Goal: Task Accomplishment & Management: Use online tool/utility

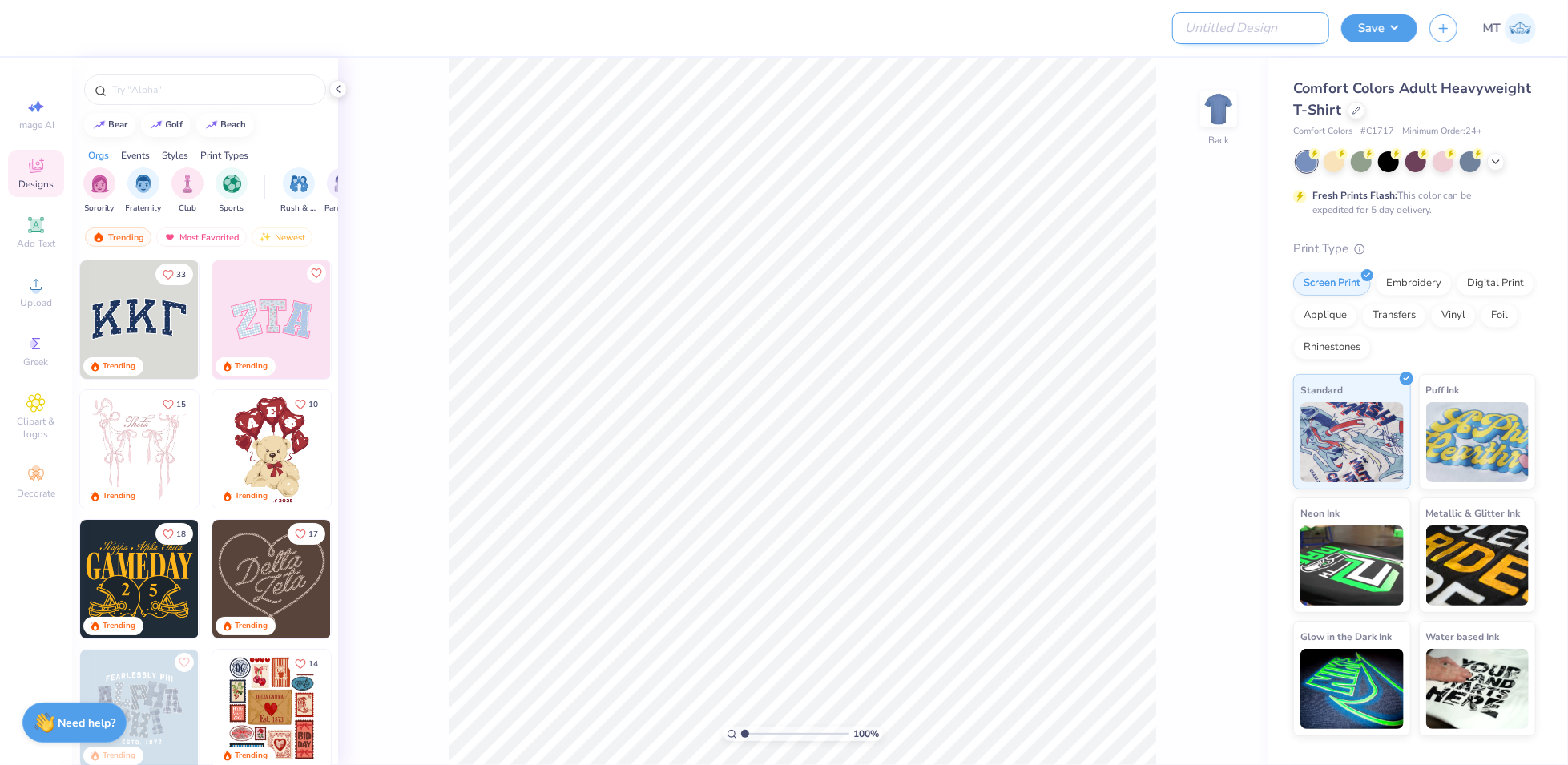
click at [1262, 32] on input "Design Title" at bounding box center [1250, 28] width 157 height 32
paste input "FPS239608"
type input "FPS239608"
click at [1359, 112] on div at bounding box center [1356, 109] width 18 height 18
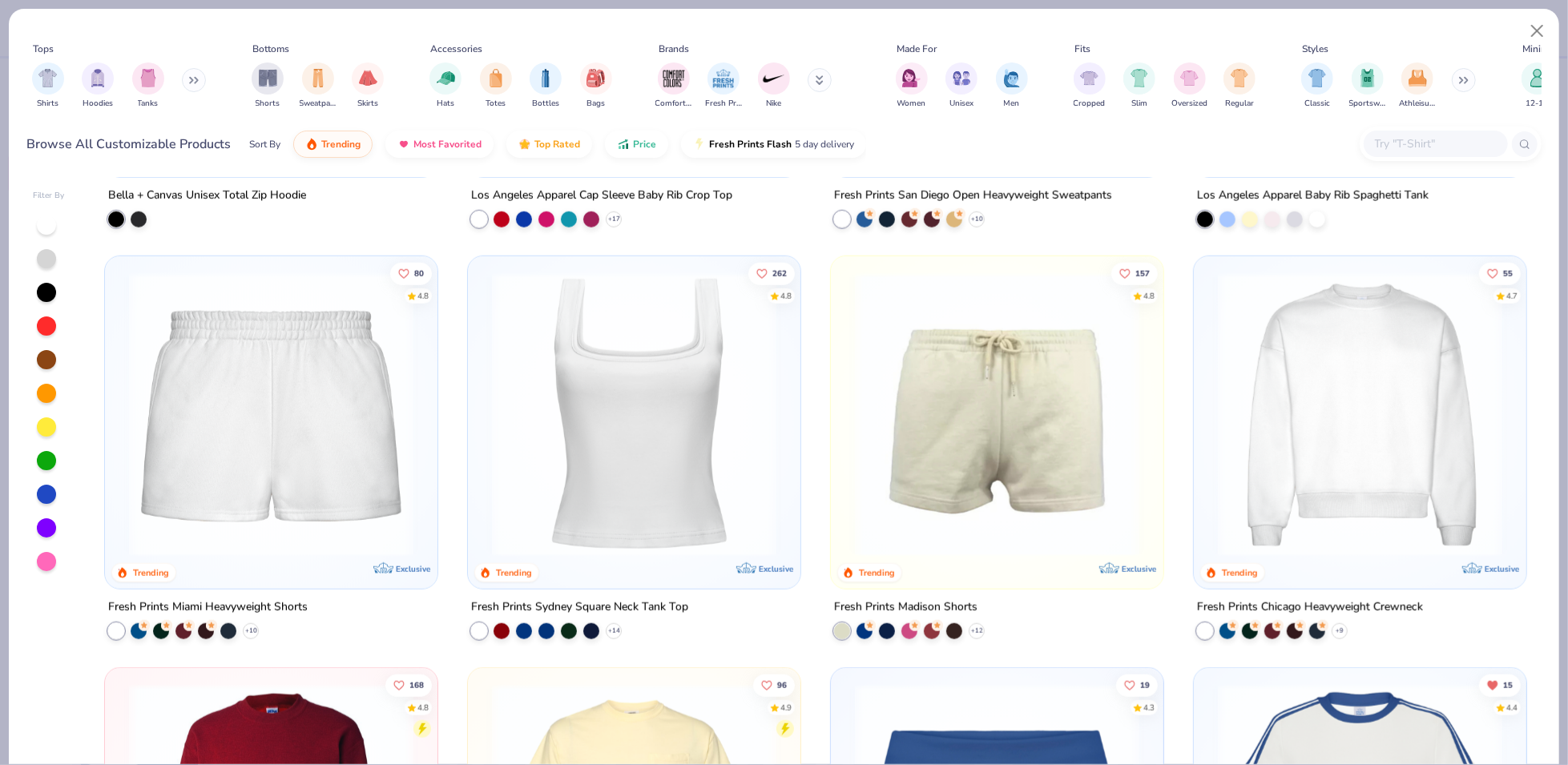
scroll to position [1391, 0]
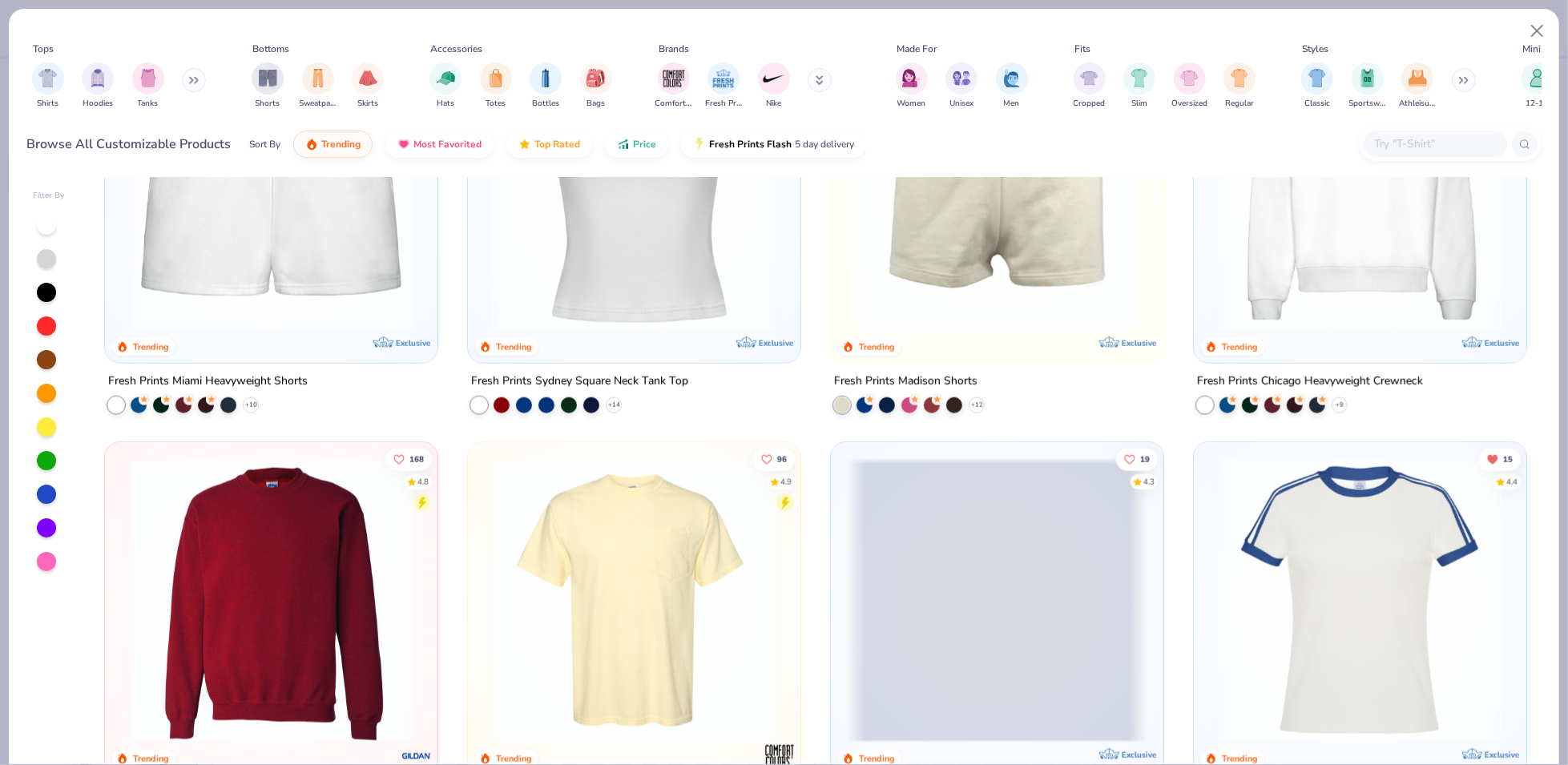
click at [1330, 268] on img at bounding box center [1359, 188] width 300 height 284
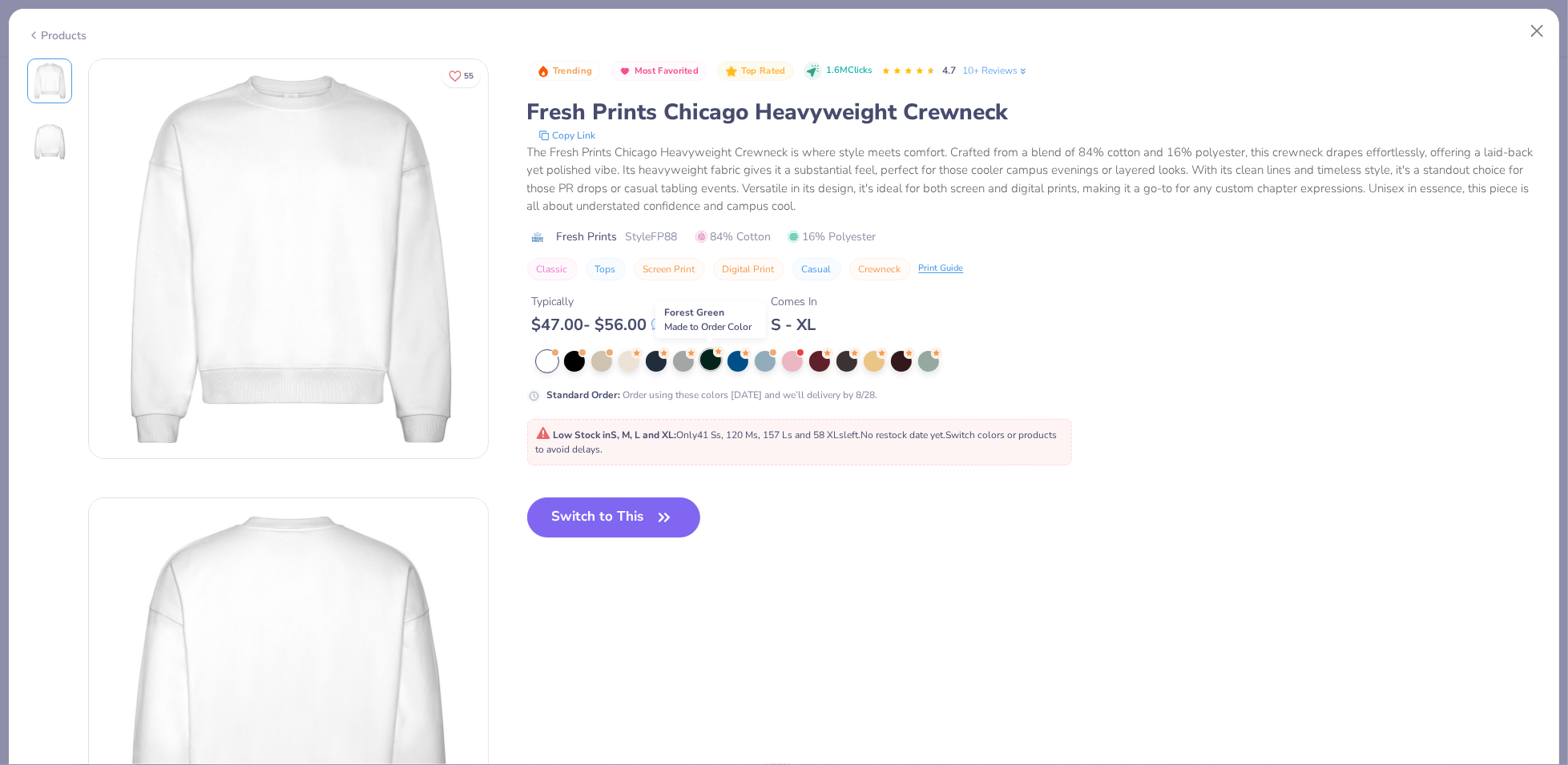
click at [715, 362] on div at bounding box center [711, 360] width 21 height 21
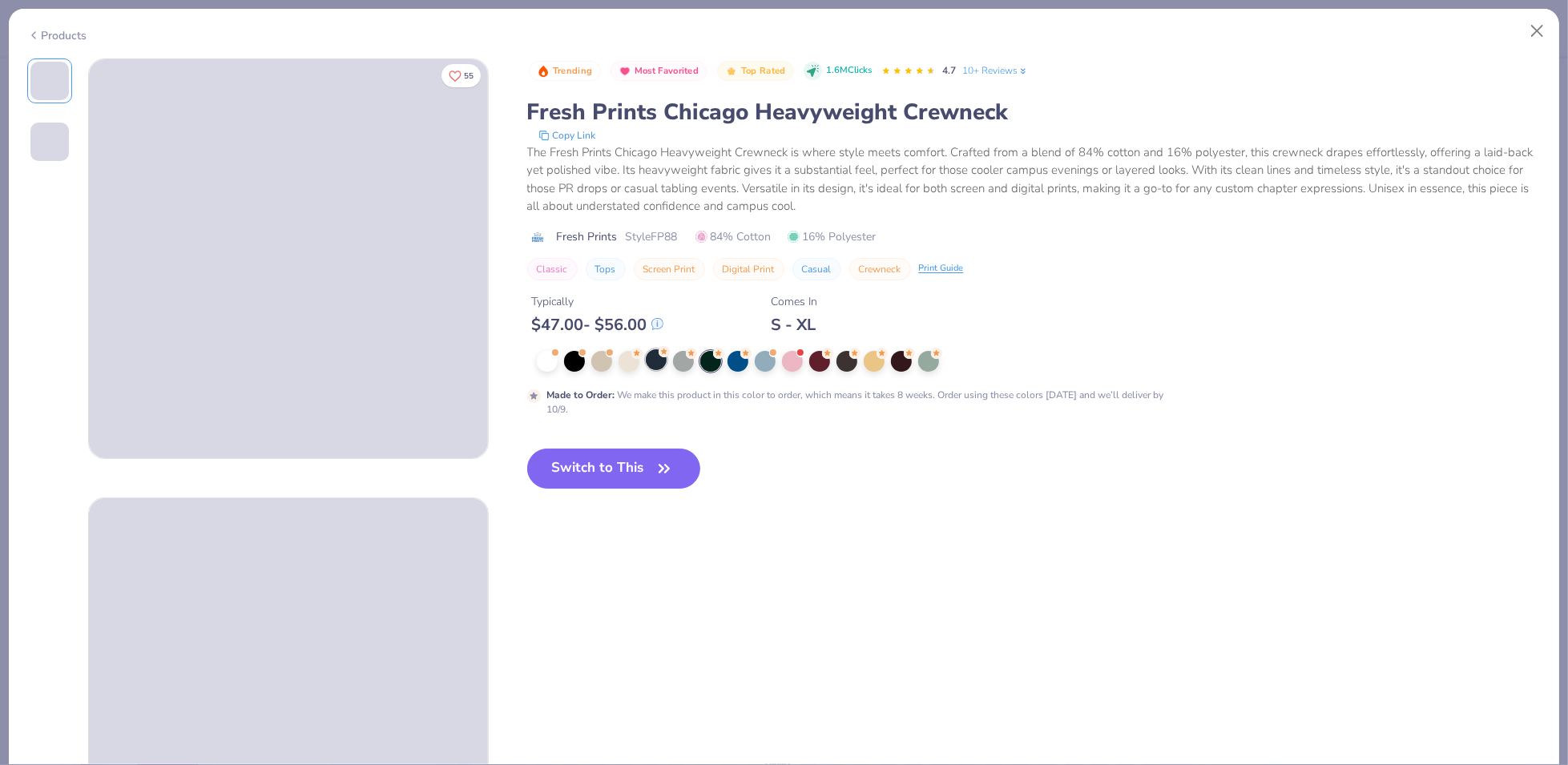
click at [660, 363] on div at bounding box center [656, 360] width 21 height 21
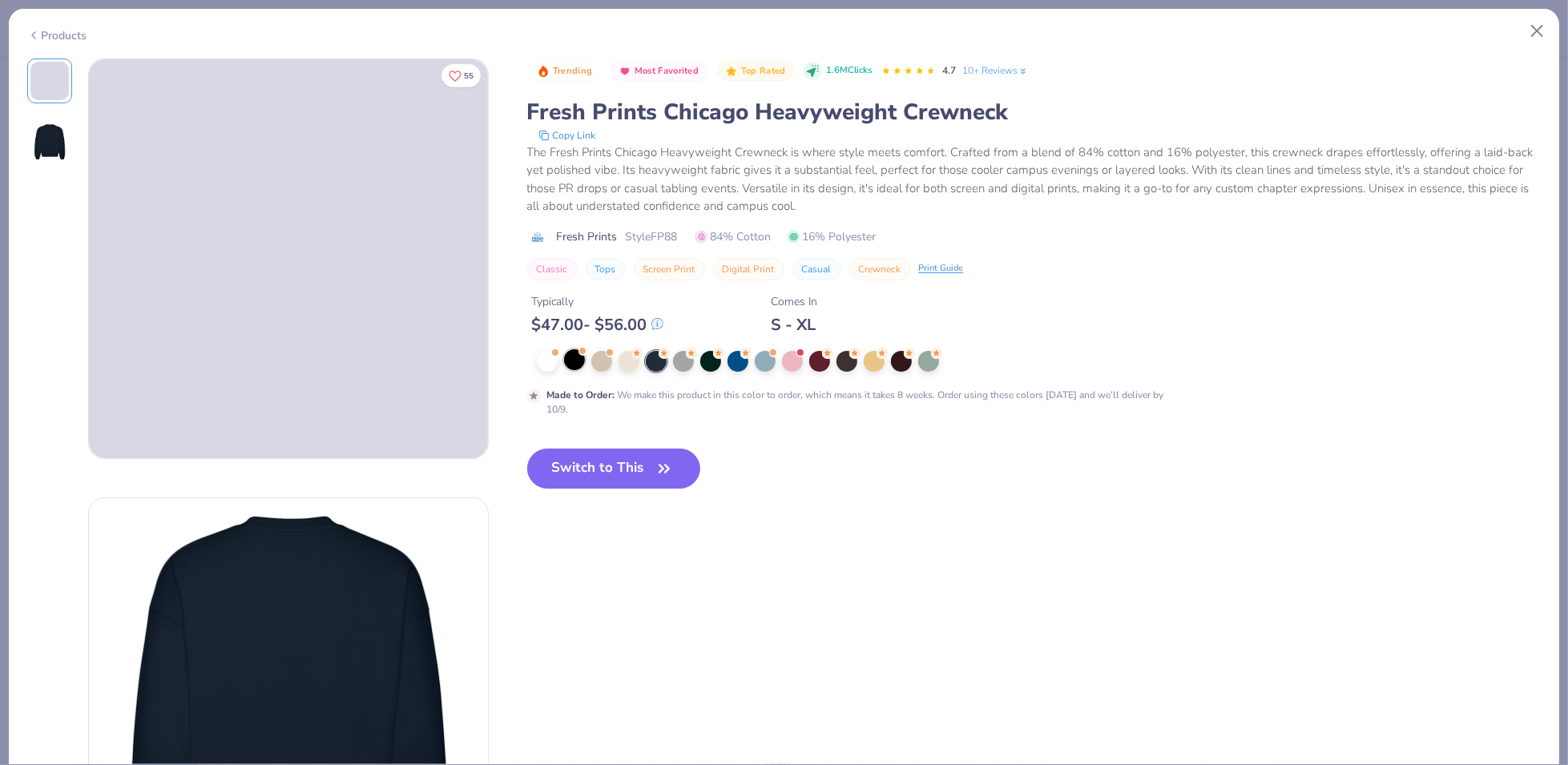
click at [577, 364] on div at bounding box center [575, 360] width 21 height 21
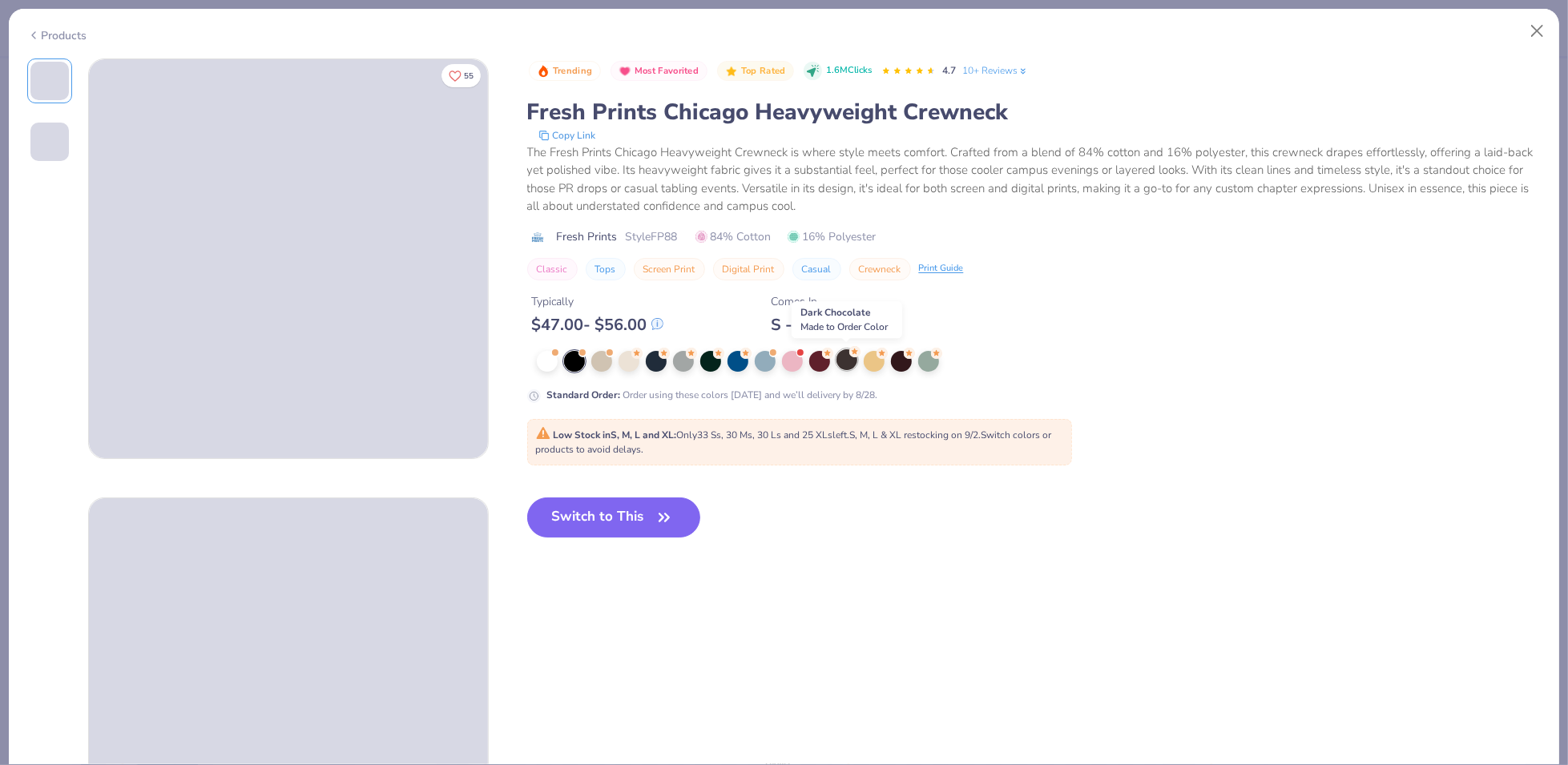
click at [847, 357] on div at bounding box center [846, 360] width 21 height 21
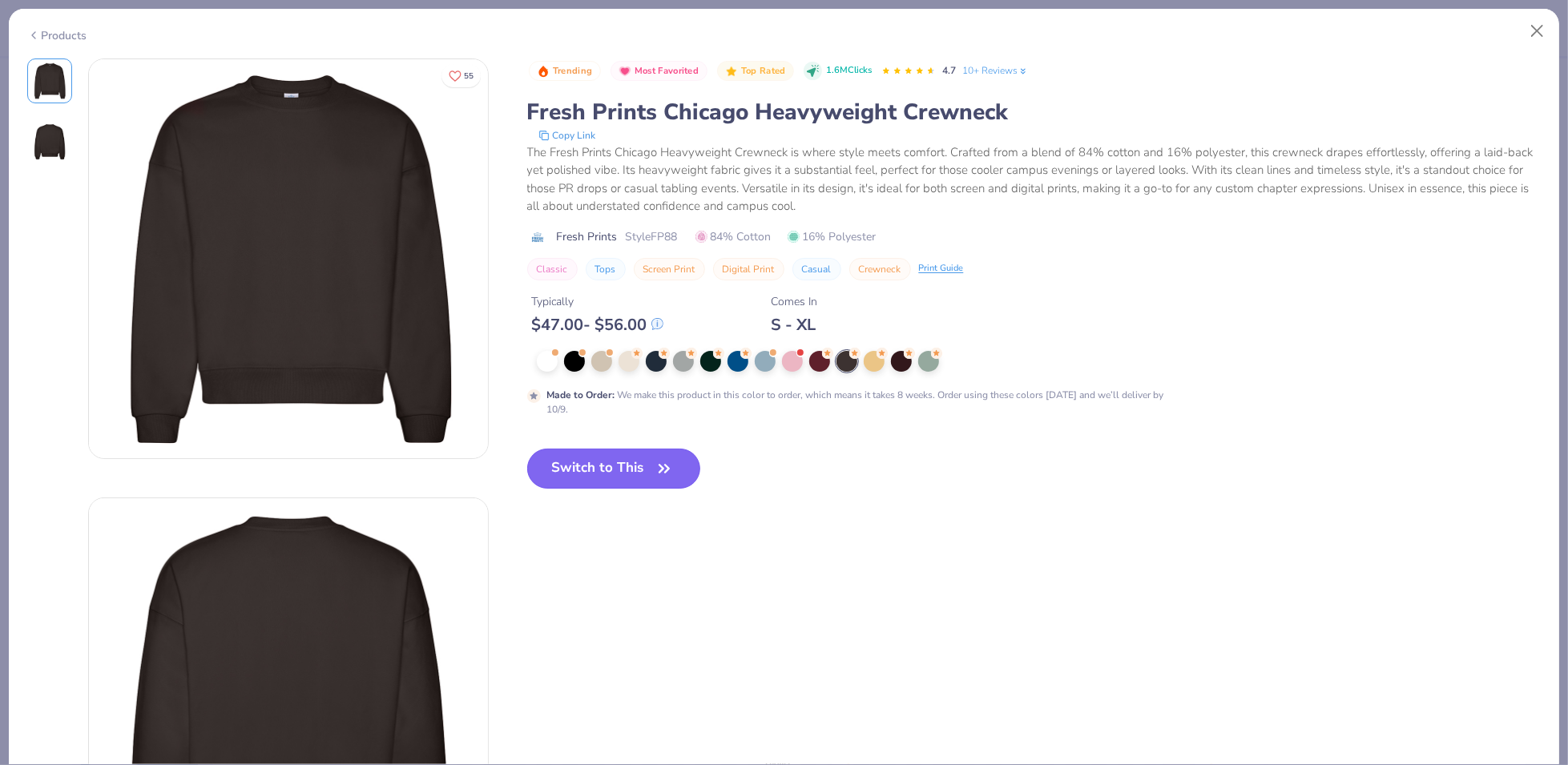
click at [652, 481] on button "Switch to This" at bounding box center [614, 469] width 174 height 40
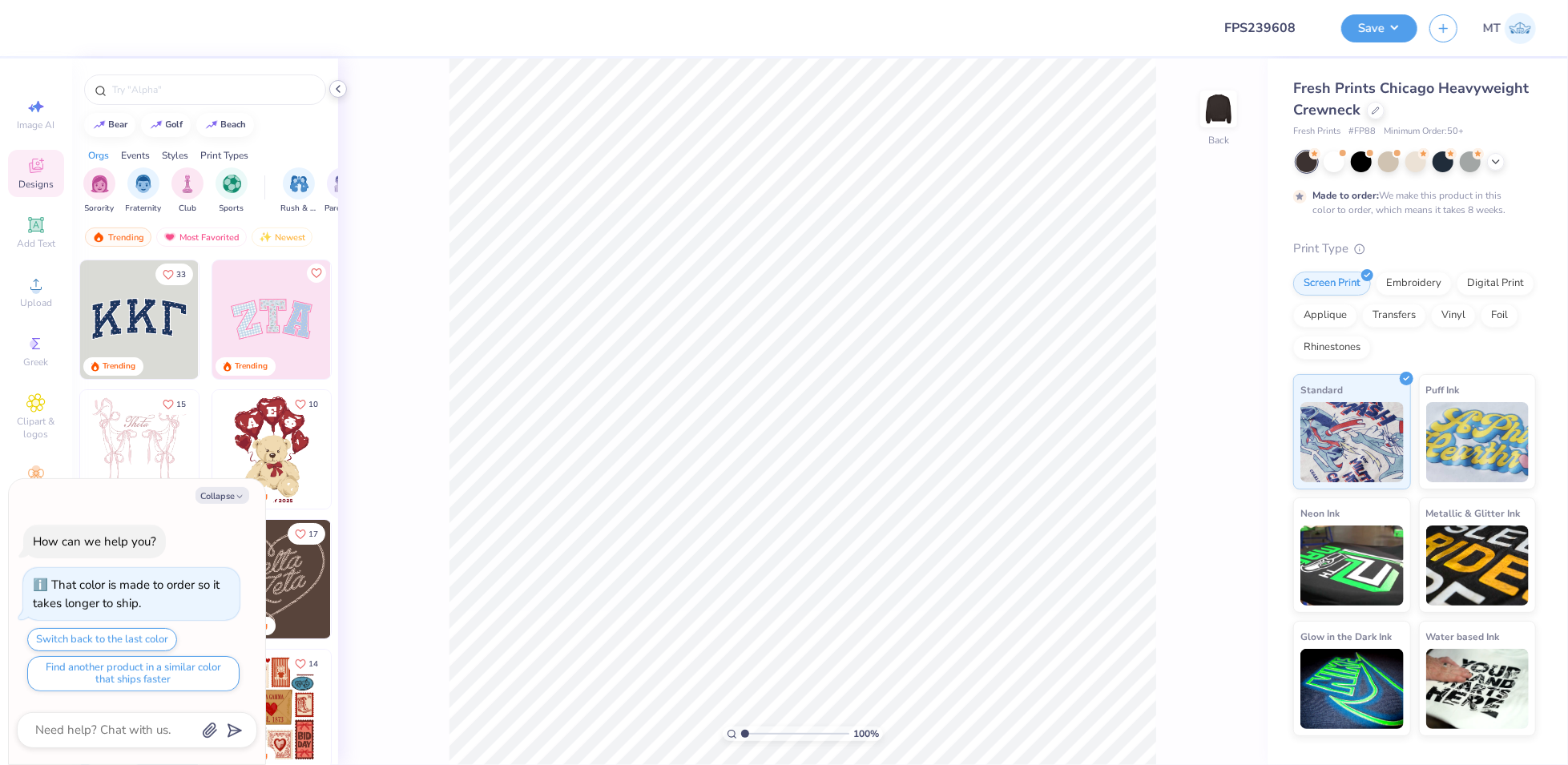
click at [342, 91] on icon at bounding box center [338, 89] width 13 height 13
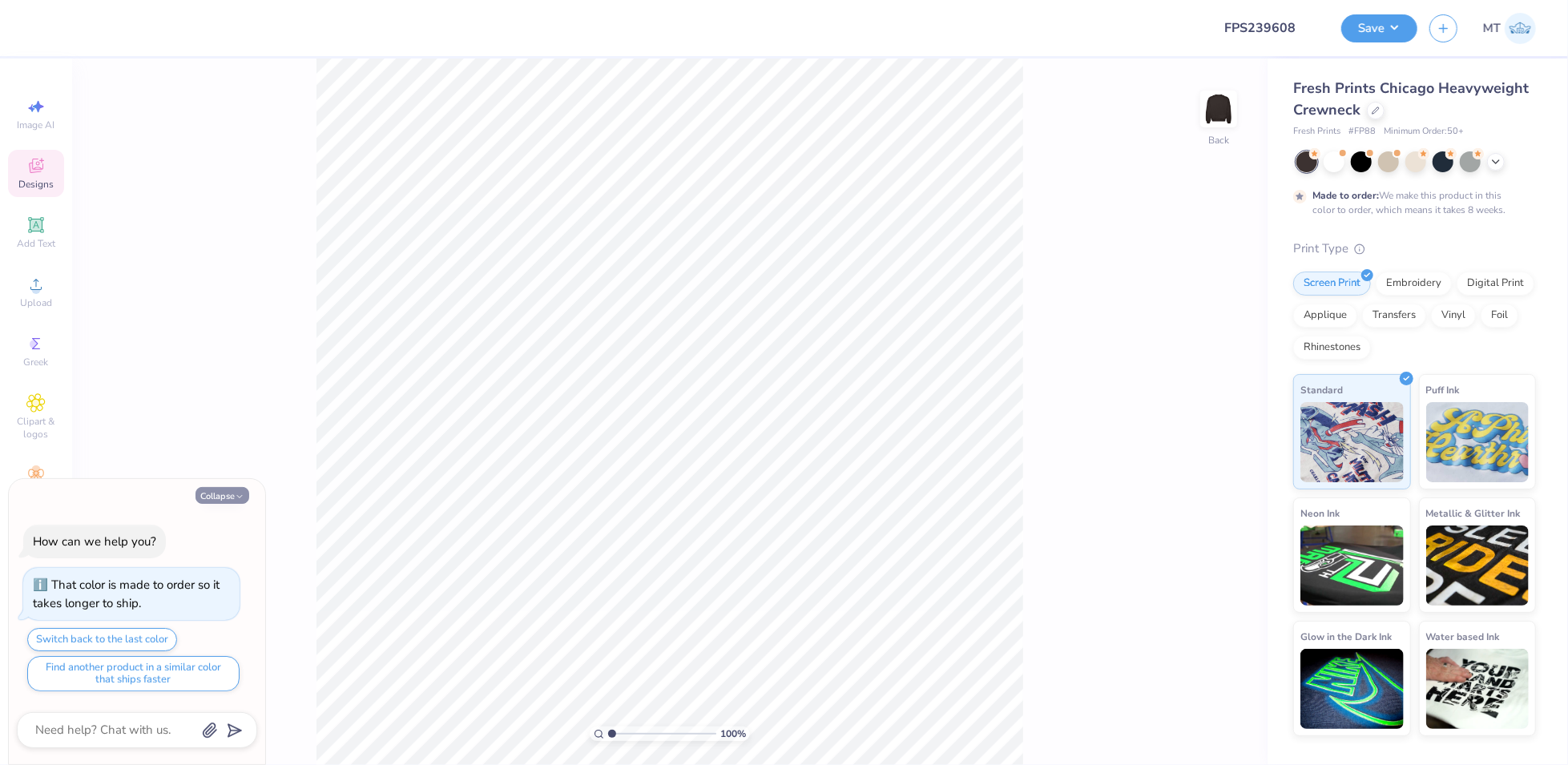
click at [223, 497] on button "Collapse" at bounding box center [222, 496] width 54 height 17
type textarea "x"
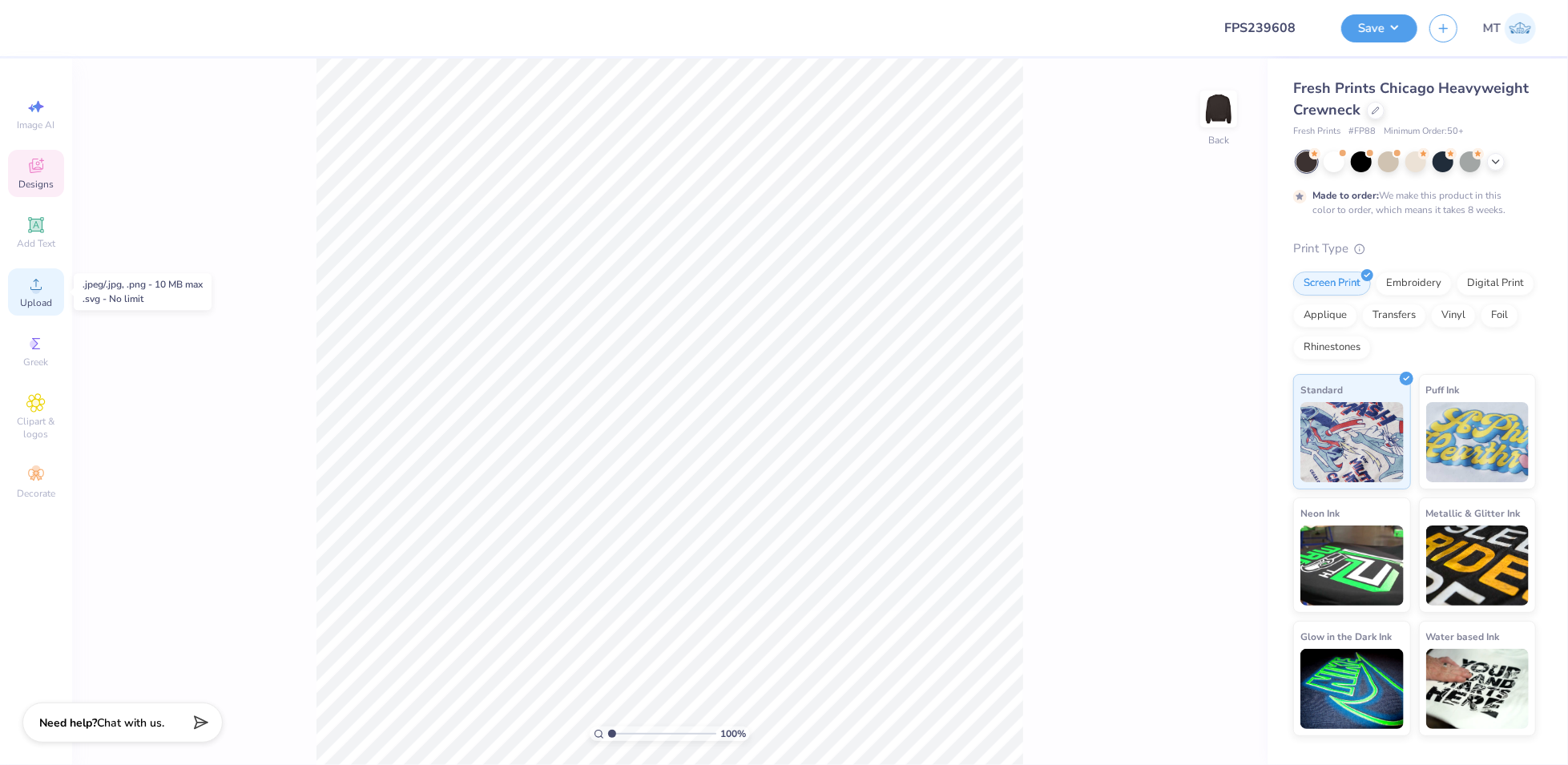
click at [40, 286] on icon at bounding box center [36, 284] width 19 height 19
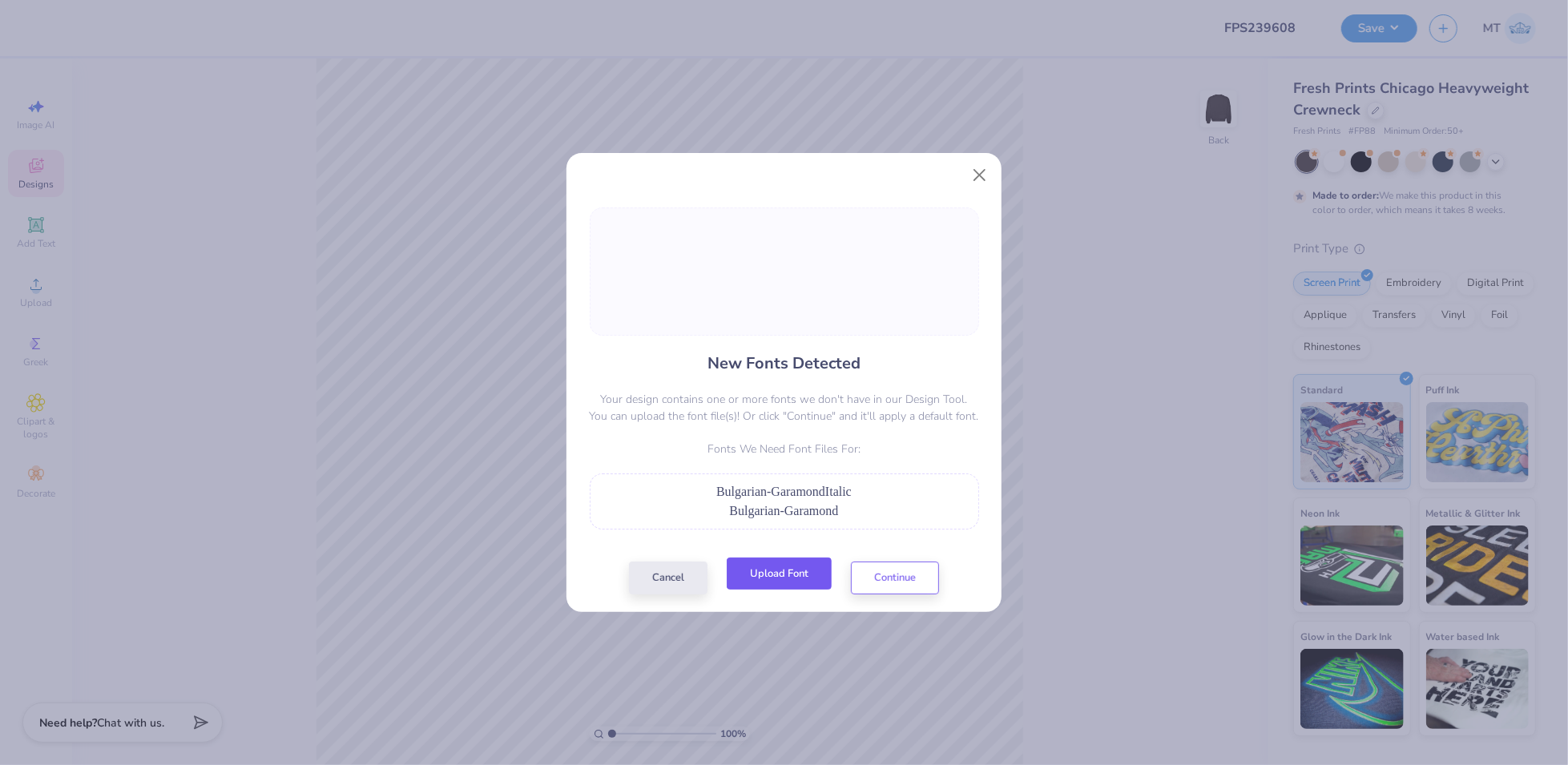
click at [803, 585] on button "Upload Font" at bounding box center [779, 574] width 105 height 33
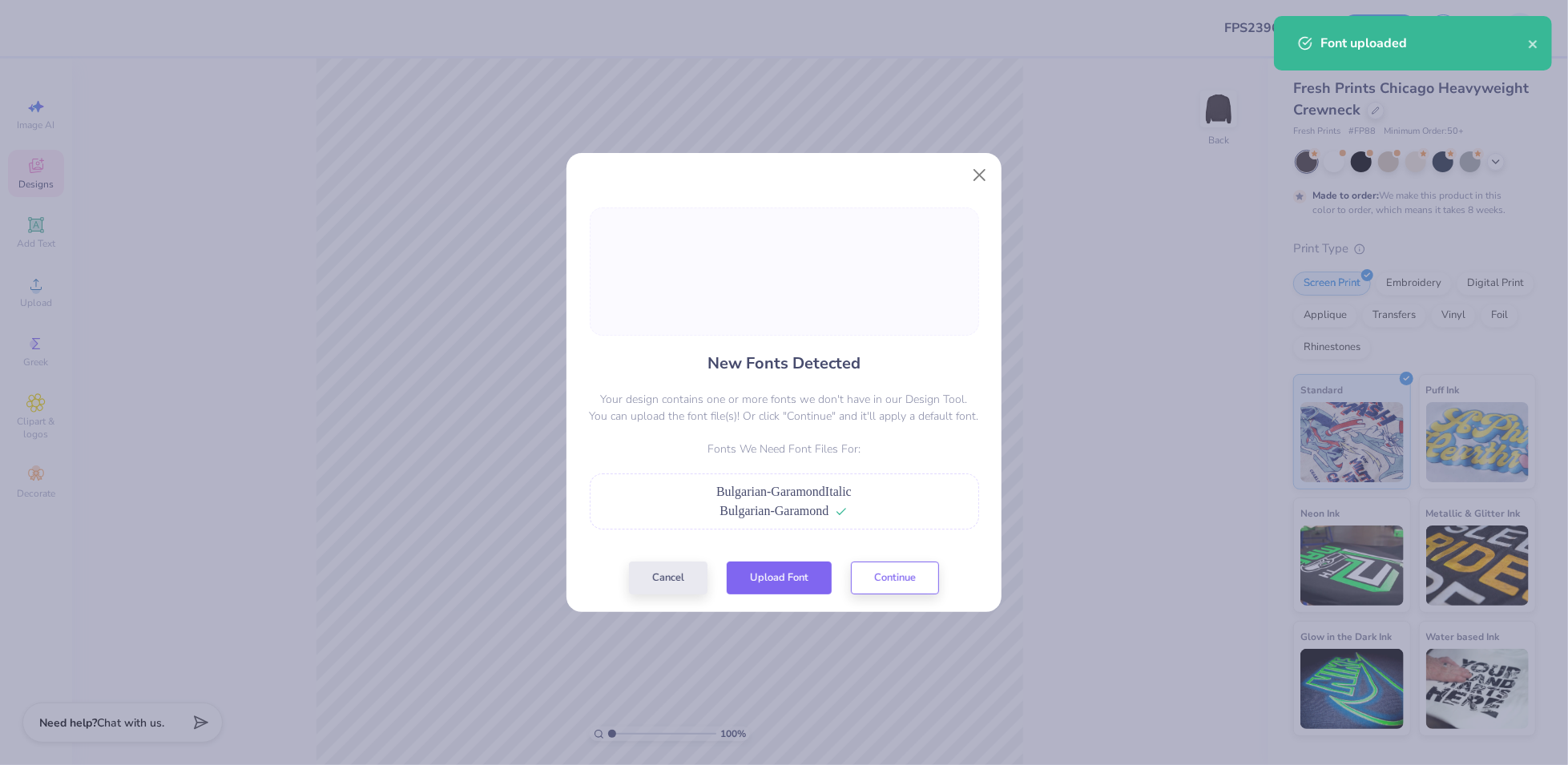
click at [794, 579] on button "Upload Font" at bounding box center [779, 577] width 105 height 33
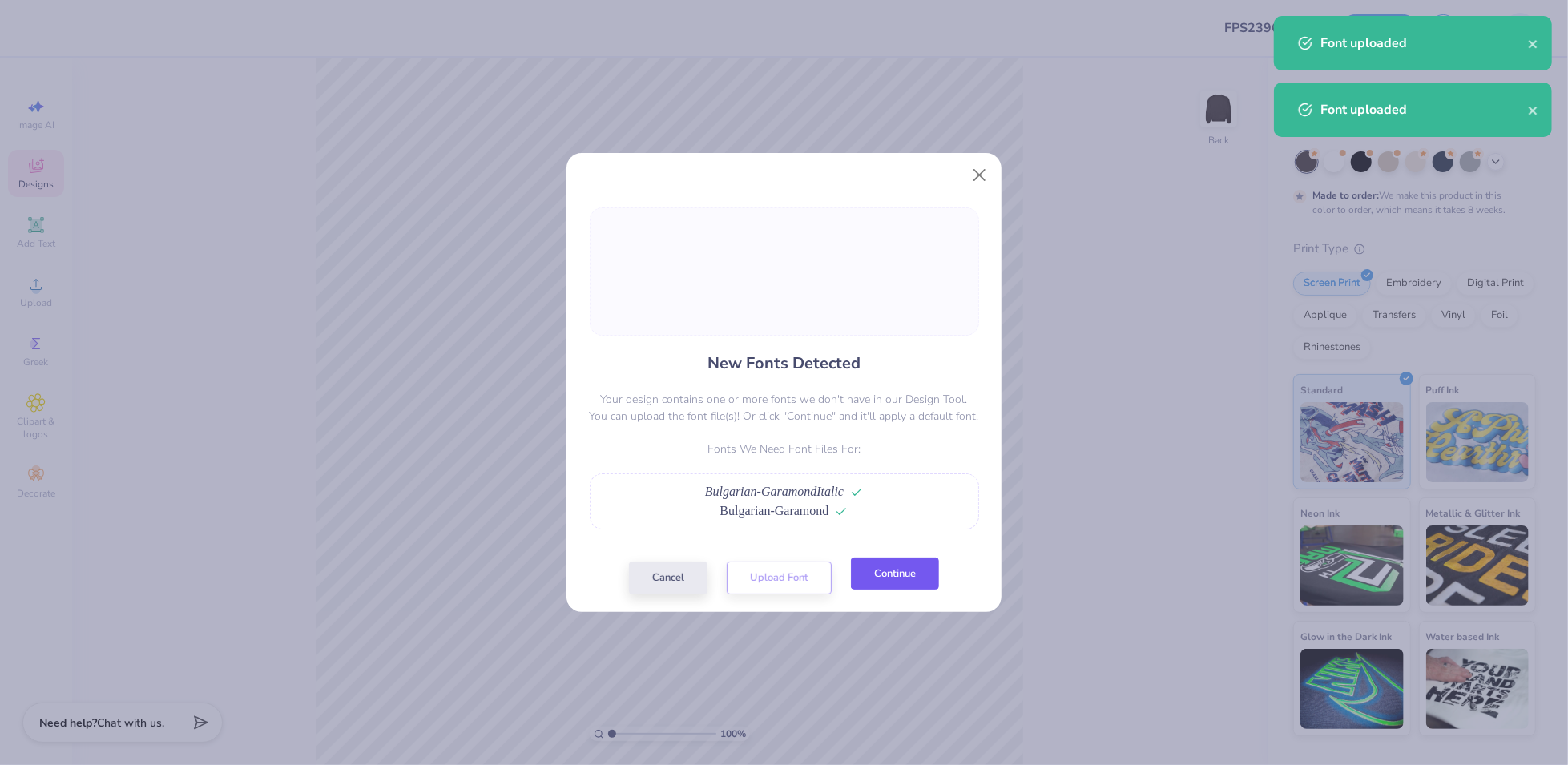
click at [886, 577] on button "Continue" at bounding box center [895, 574] width 88 height 33
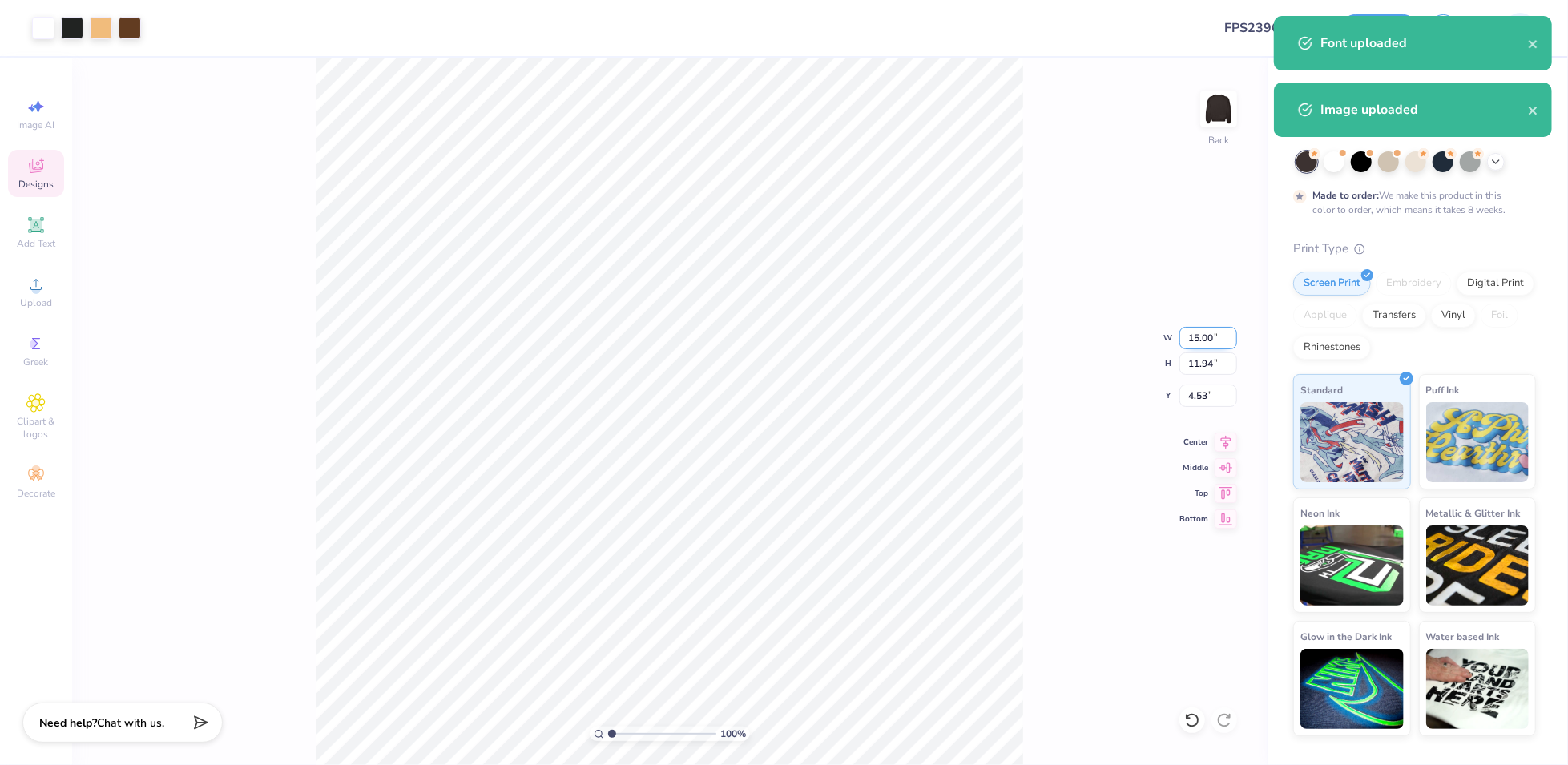
click at [1203, 340] on input "15.00" at bounding box center [1208, 337] width 58 height 22
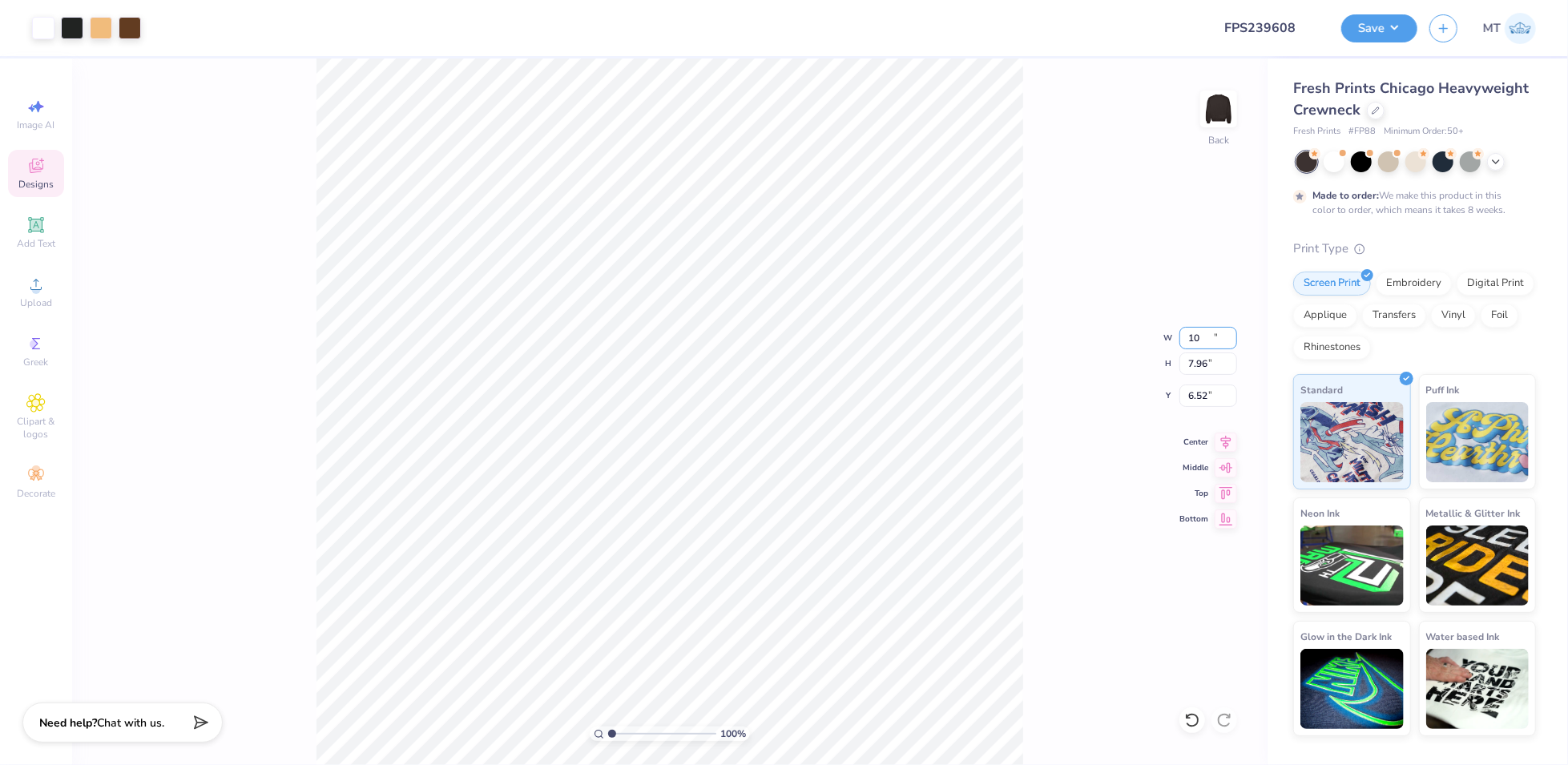
type input "10.00"
type input "7.96"
type input "6.52"
click at [1203, 344] on input "10.00" at bounding box center [1208, 337] width 58 height 22
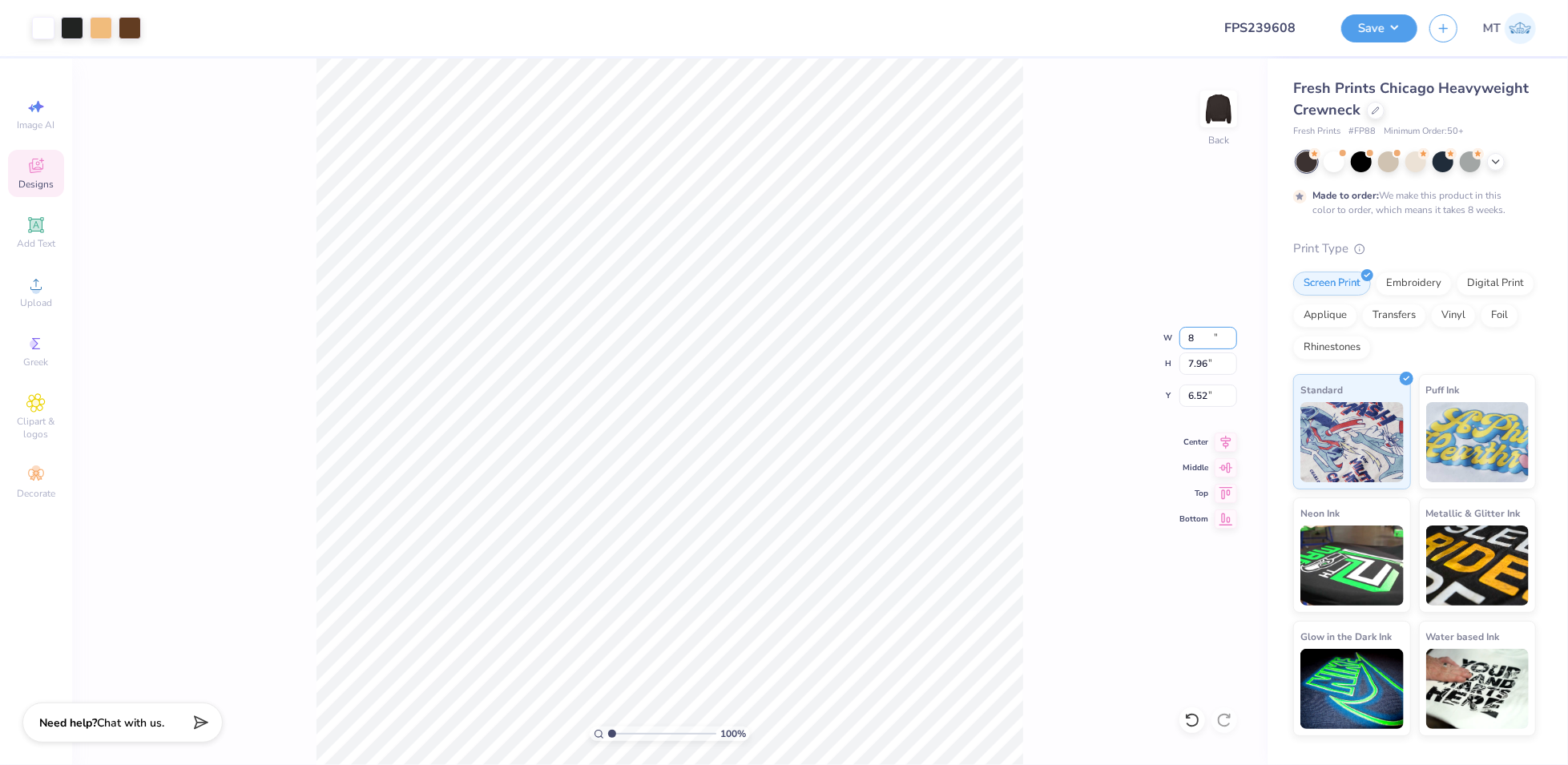
type input "8.00"
type input "6.37"
click at [1194, 387] on input "7.32" at bounding box center [1208, 395] width 58 height 22
type input "3.00"
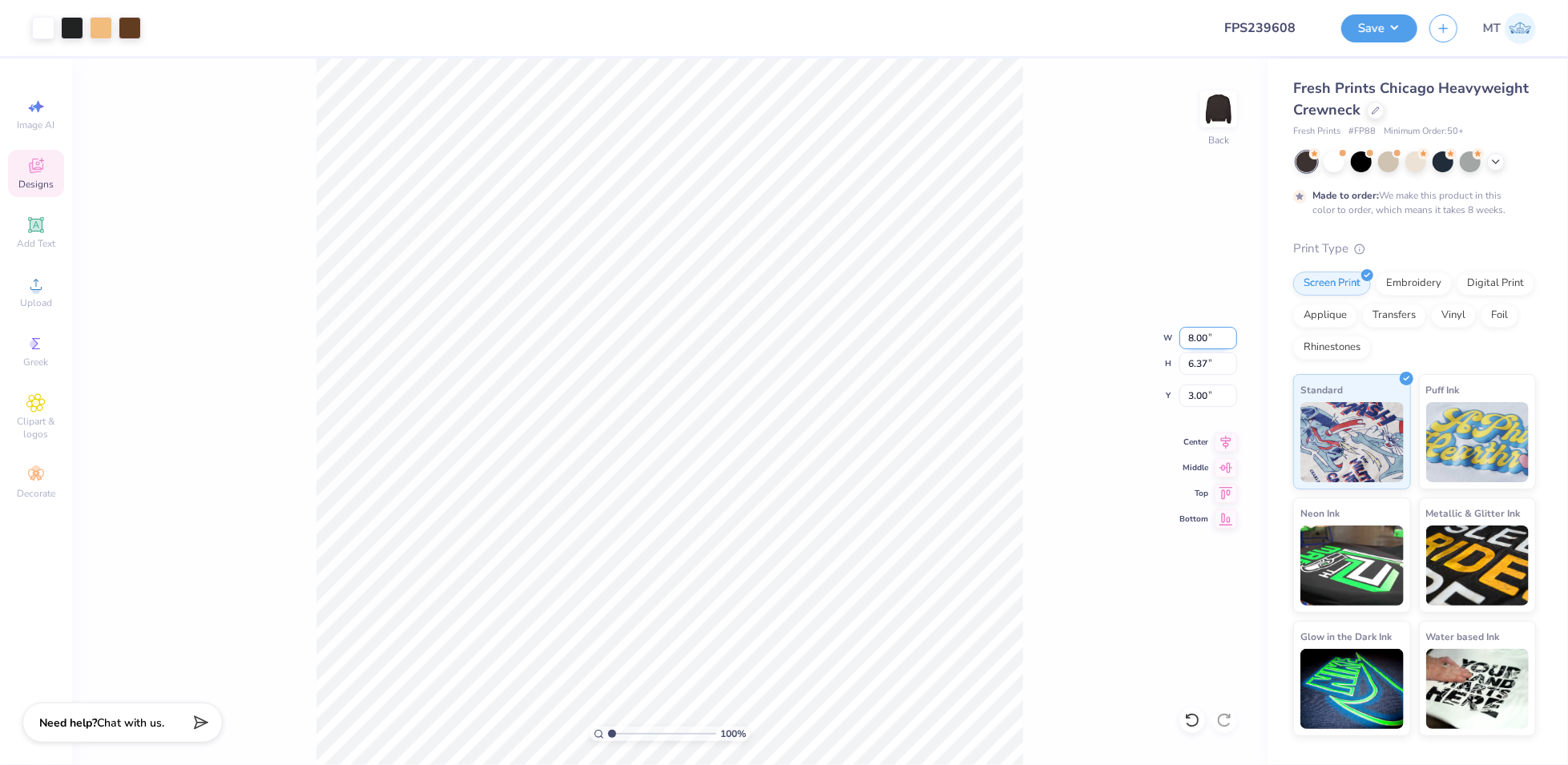
click at [1194, 336] on input "8.00" at bounding box center [1208, 337] width 58 height 22
type input "8.50"
type input "6.77"
type input "2.80"
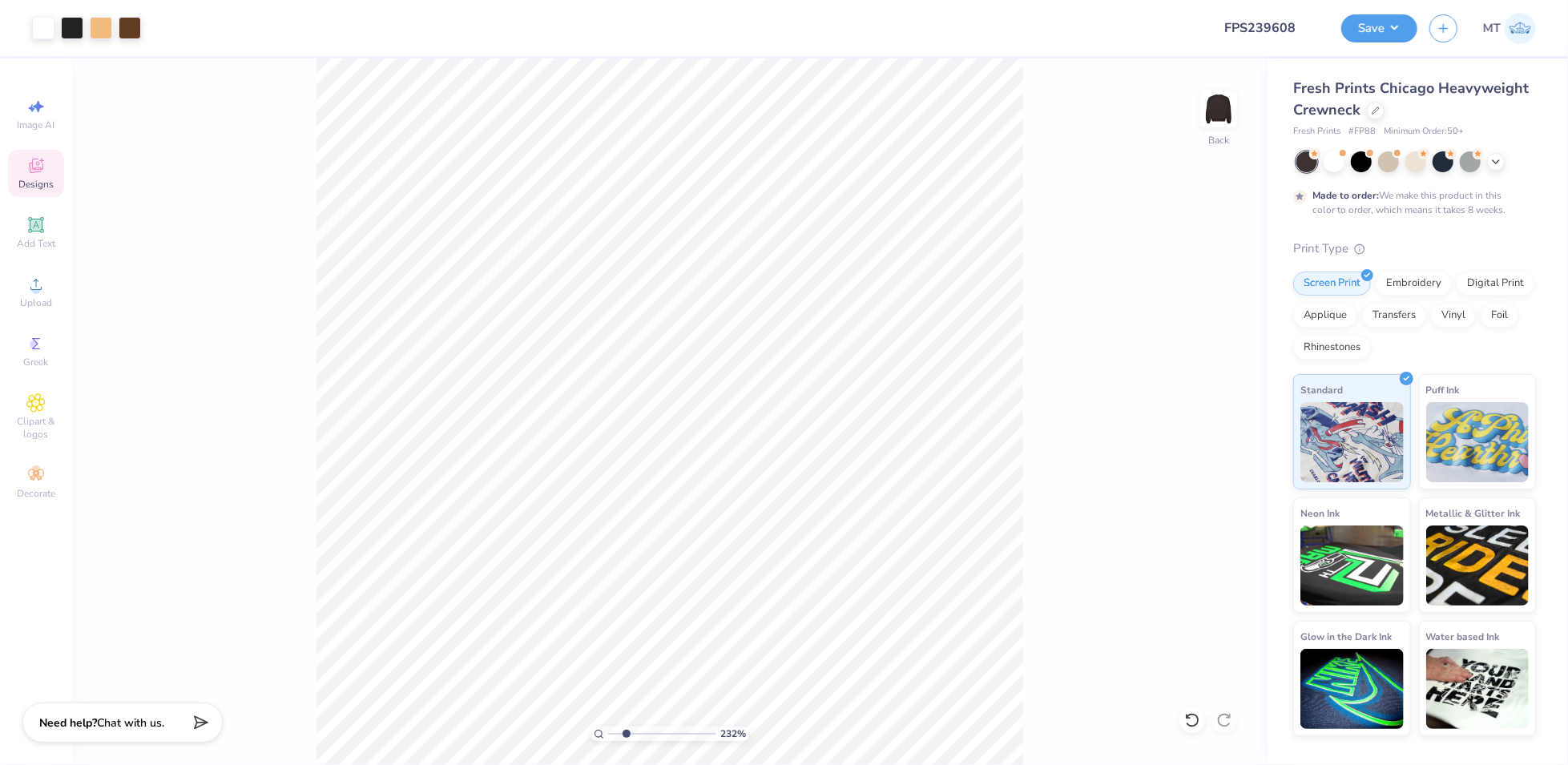
type input "1"
click at [1359, 160] on div at bounding box center [1361, 160] width 21 height 21
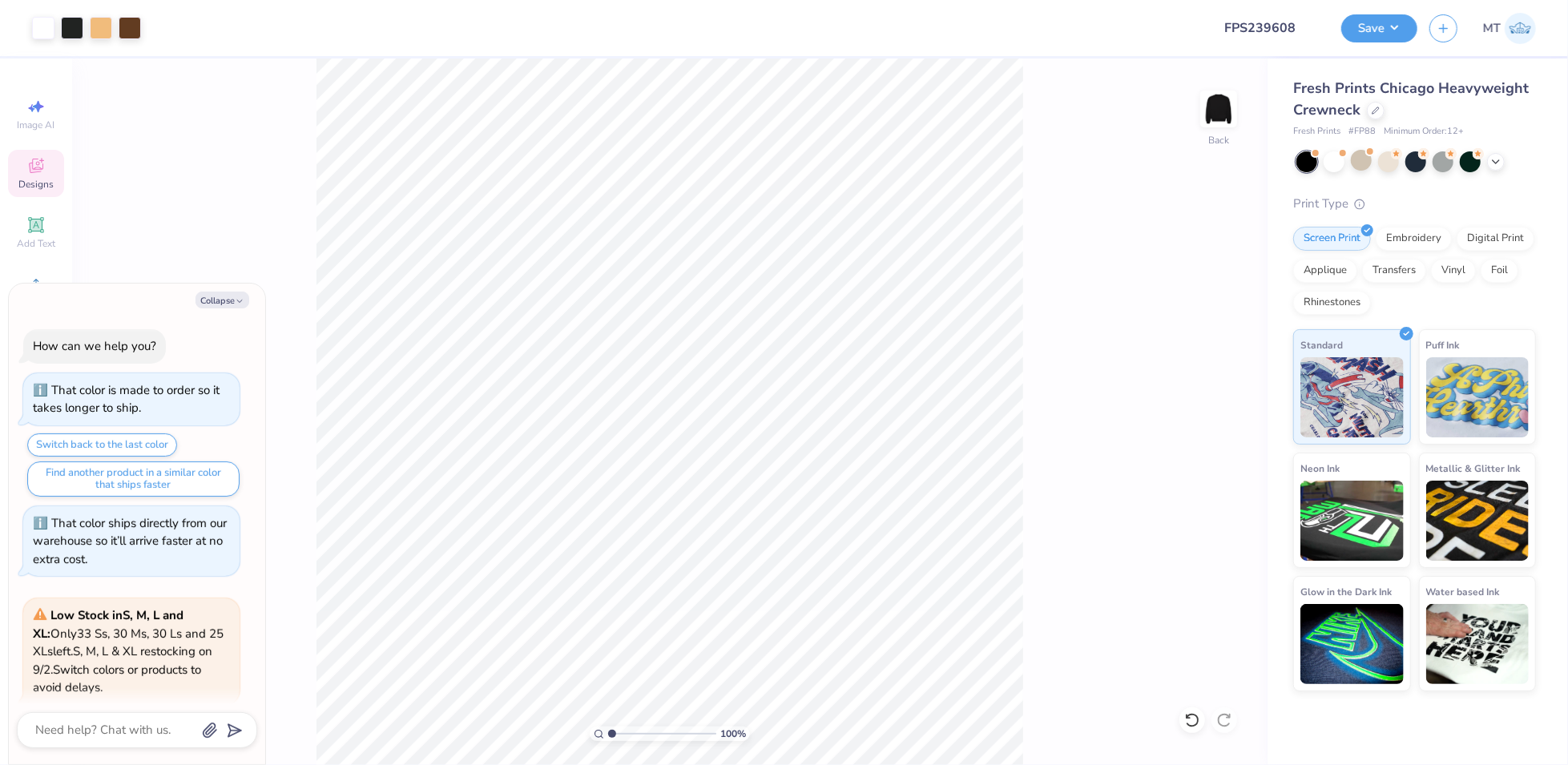
scroll to position [97, 0]
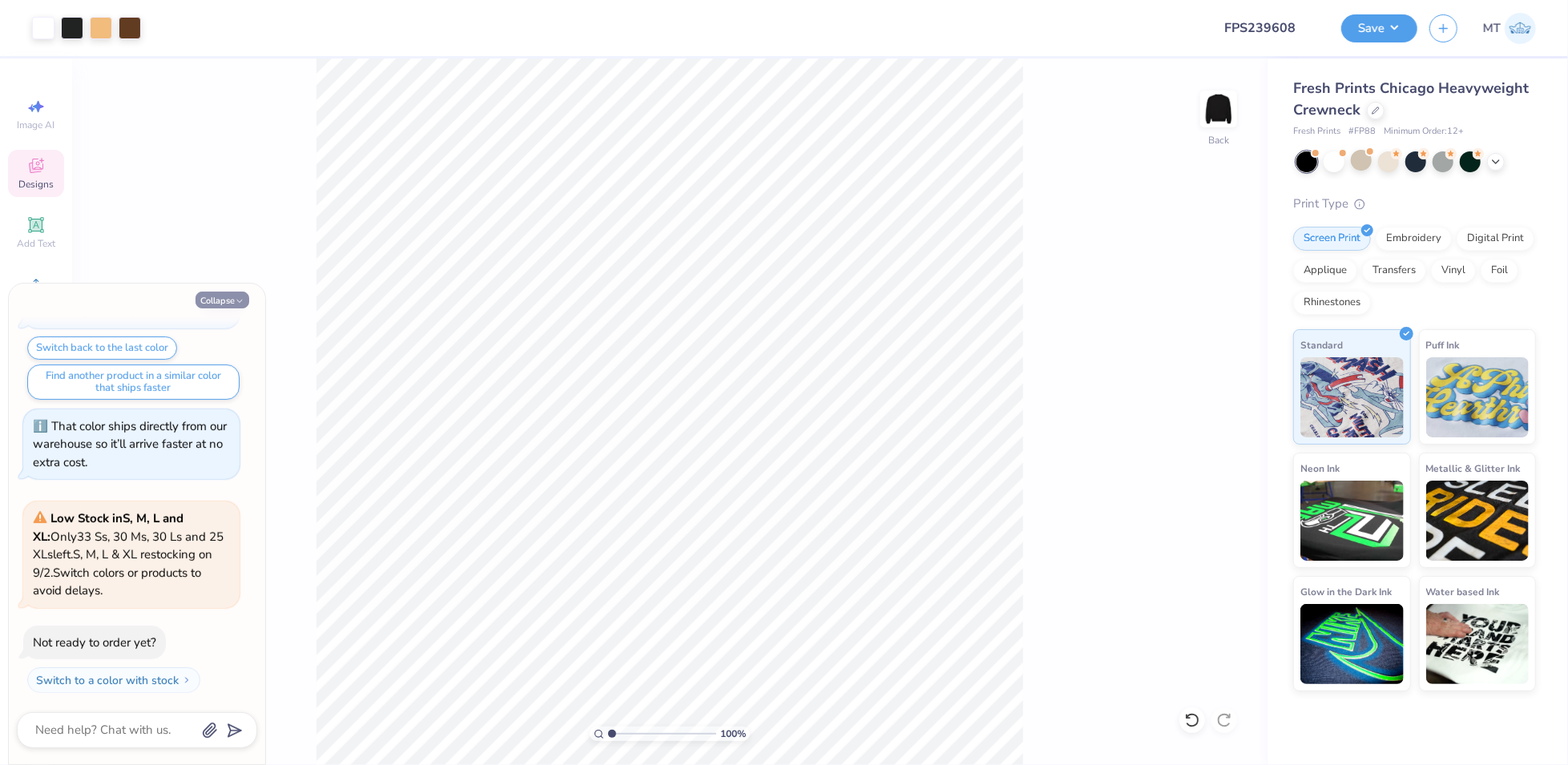
click at [218, 303] on button "Collapse" at bounding box center [222, 299] width 54 height 17
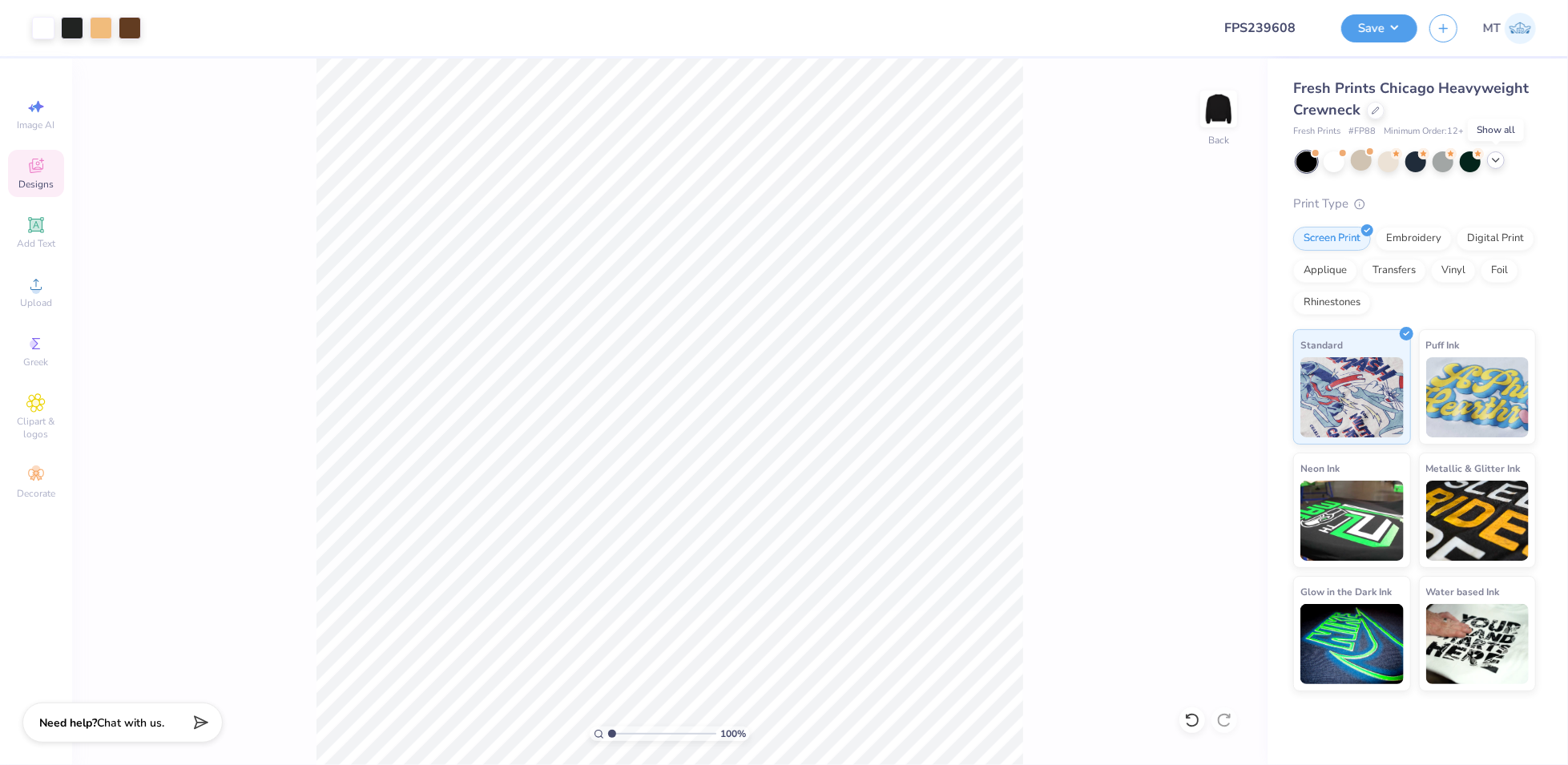
click at [1498, 161] on icon at bounding box center [1495, 160] width 13 height 13
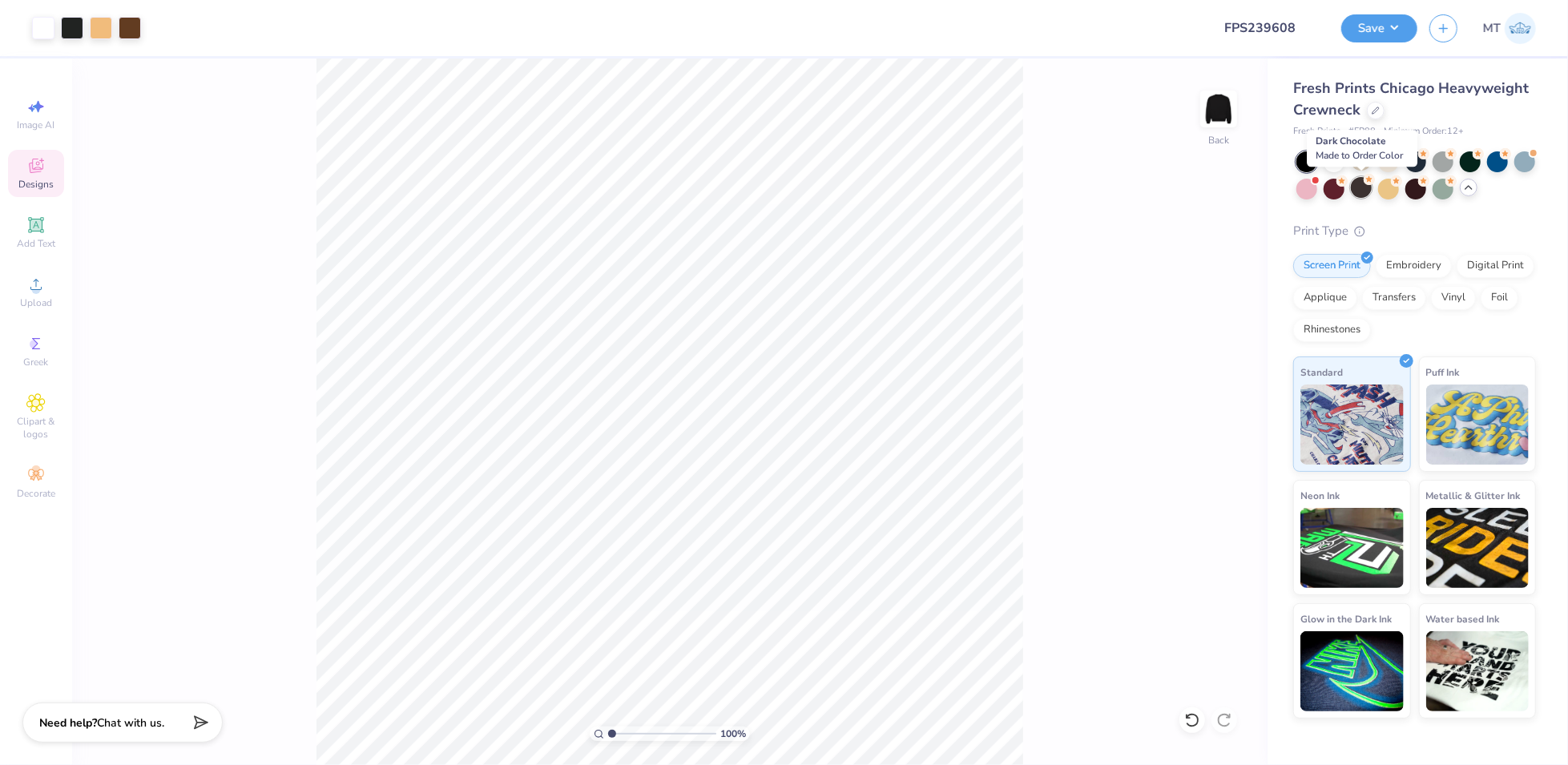
click at [1354, 194] on div at bounding box center [1361, 188] width 21 height 21
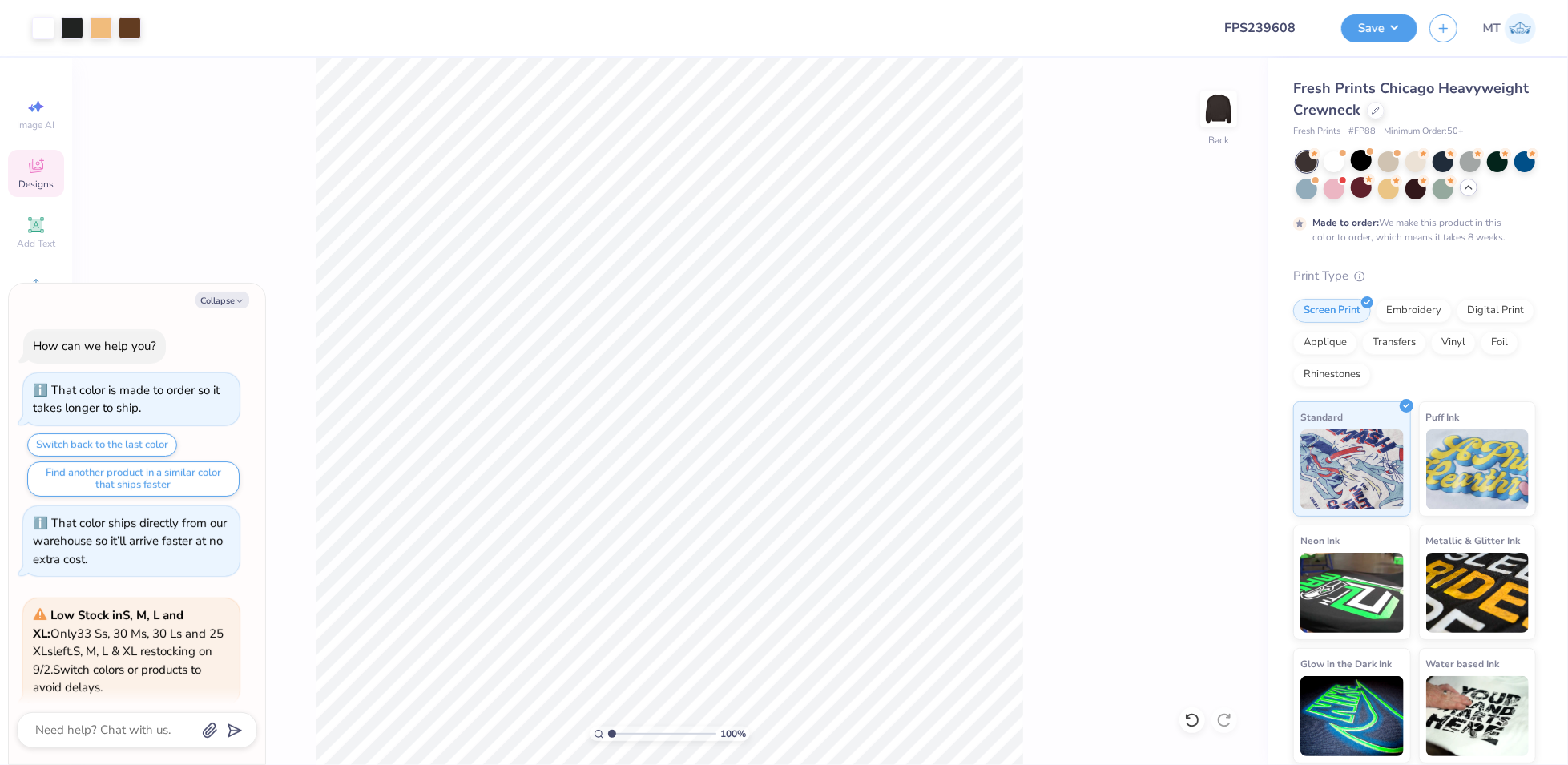
scroll to position [229, 0]
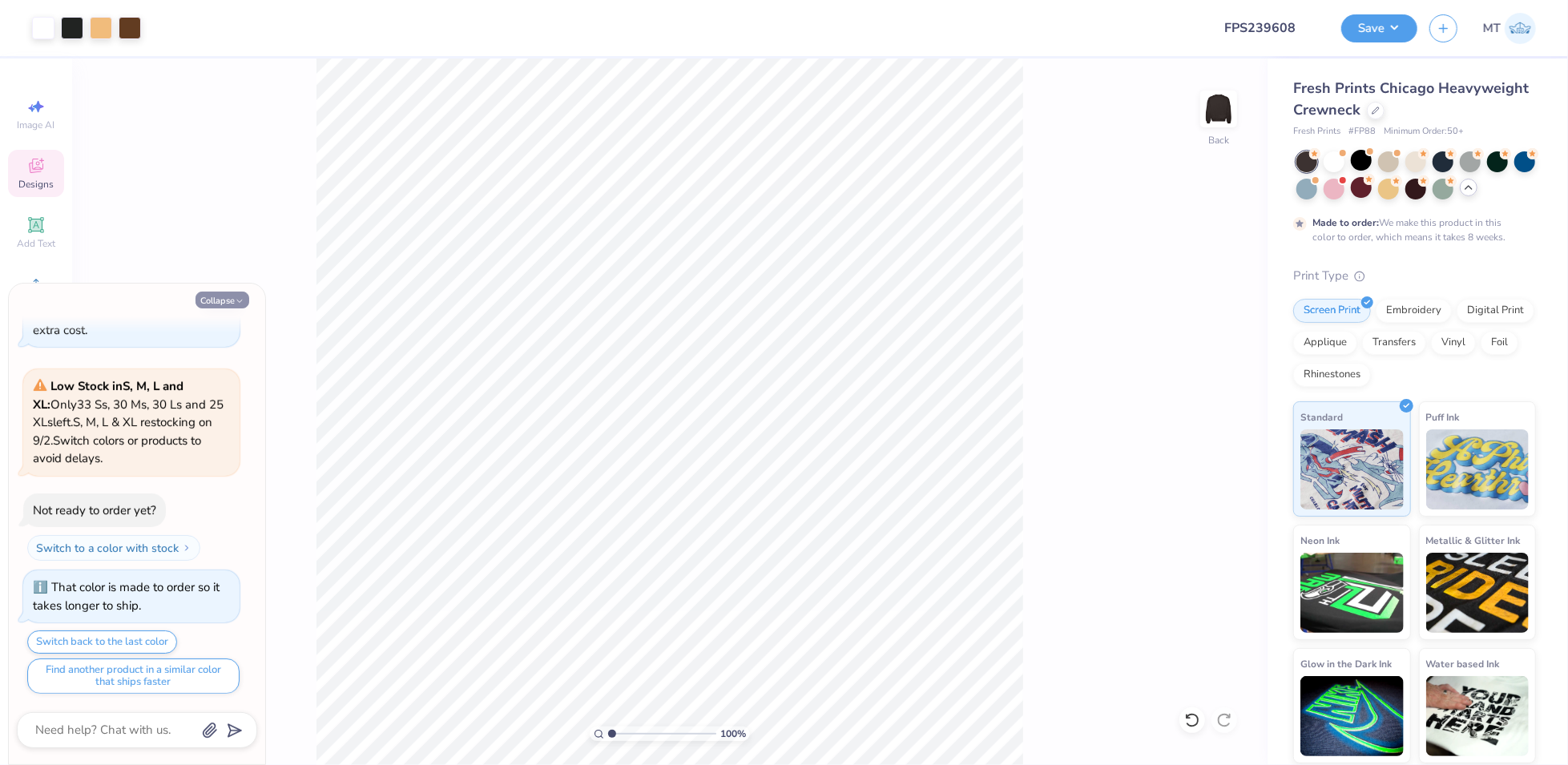
click at [210, 291] on button "Collapse" at bounding box center [222, 299] width 54 height 17
type textarea "x"
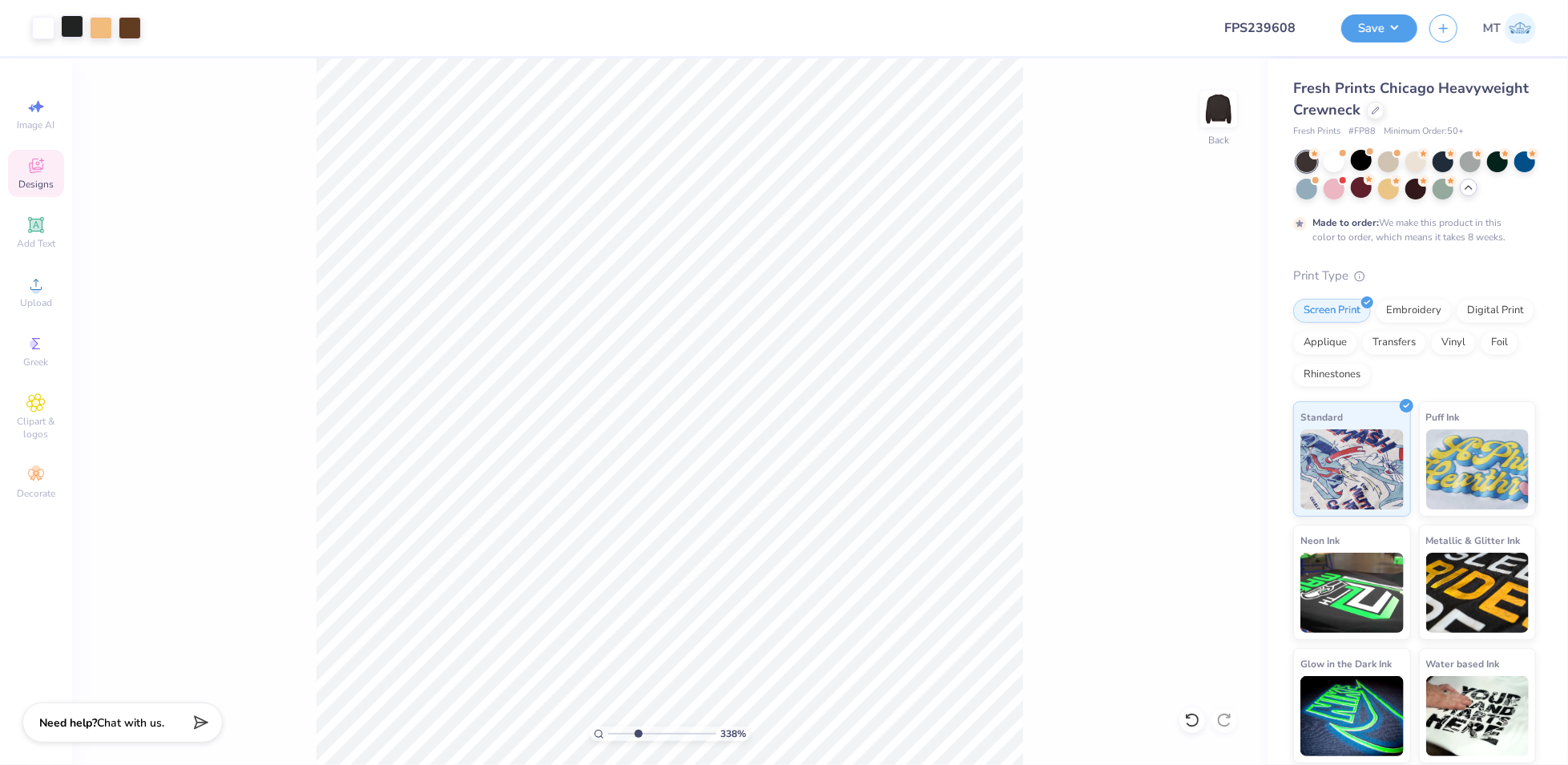
click at [62, 26] on div at bounding box center [71, 26] width 22 height 22
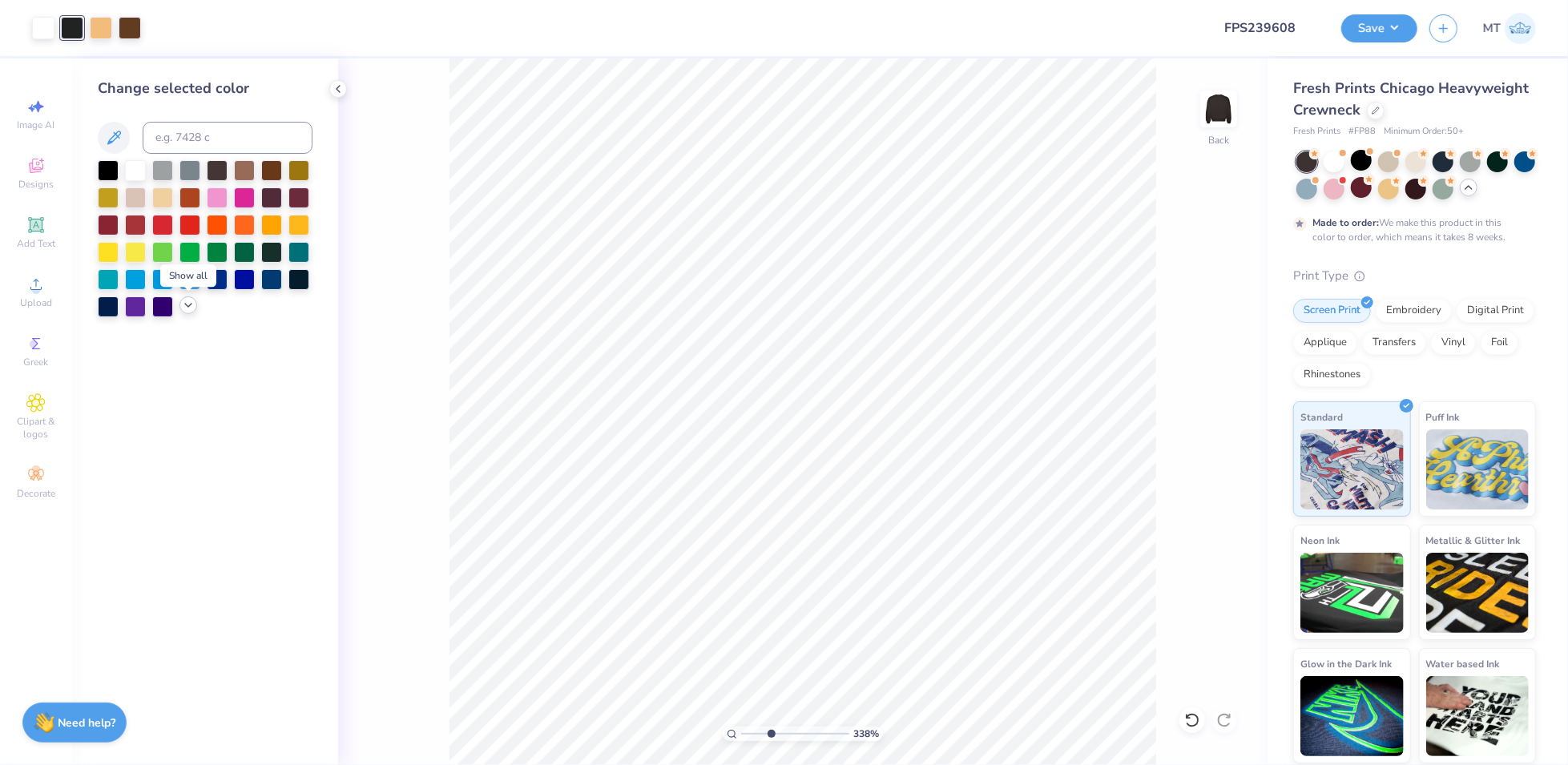
click at [191, 309] on icon at bounding box center [188, 305] width 13 height 13
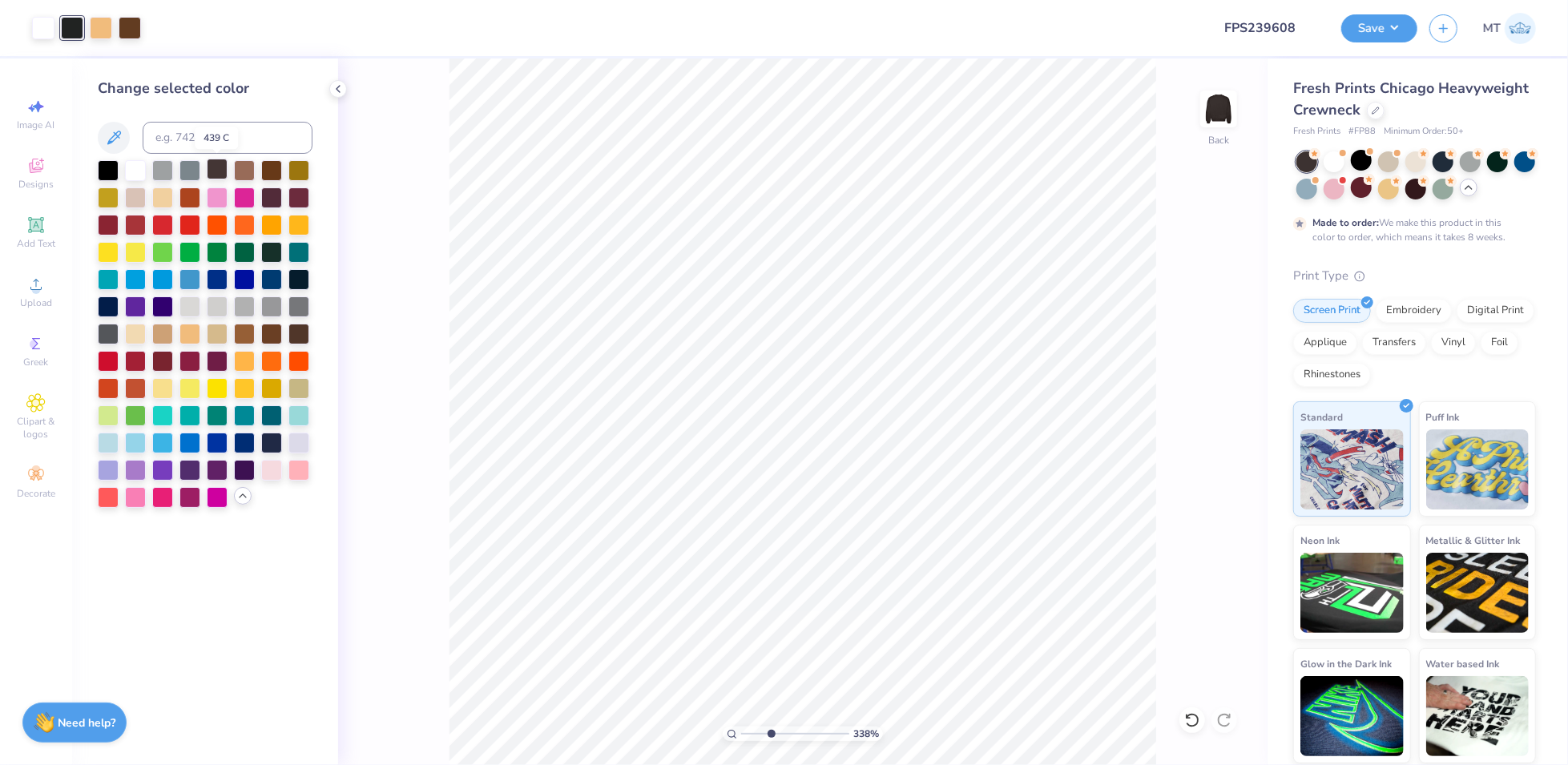
click at [213, 166] on div at bounding box center [217, 169] width 21 height 21
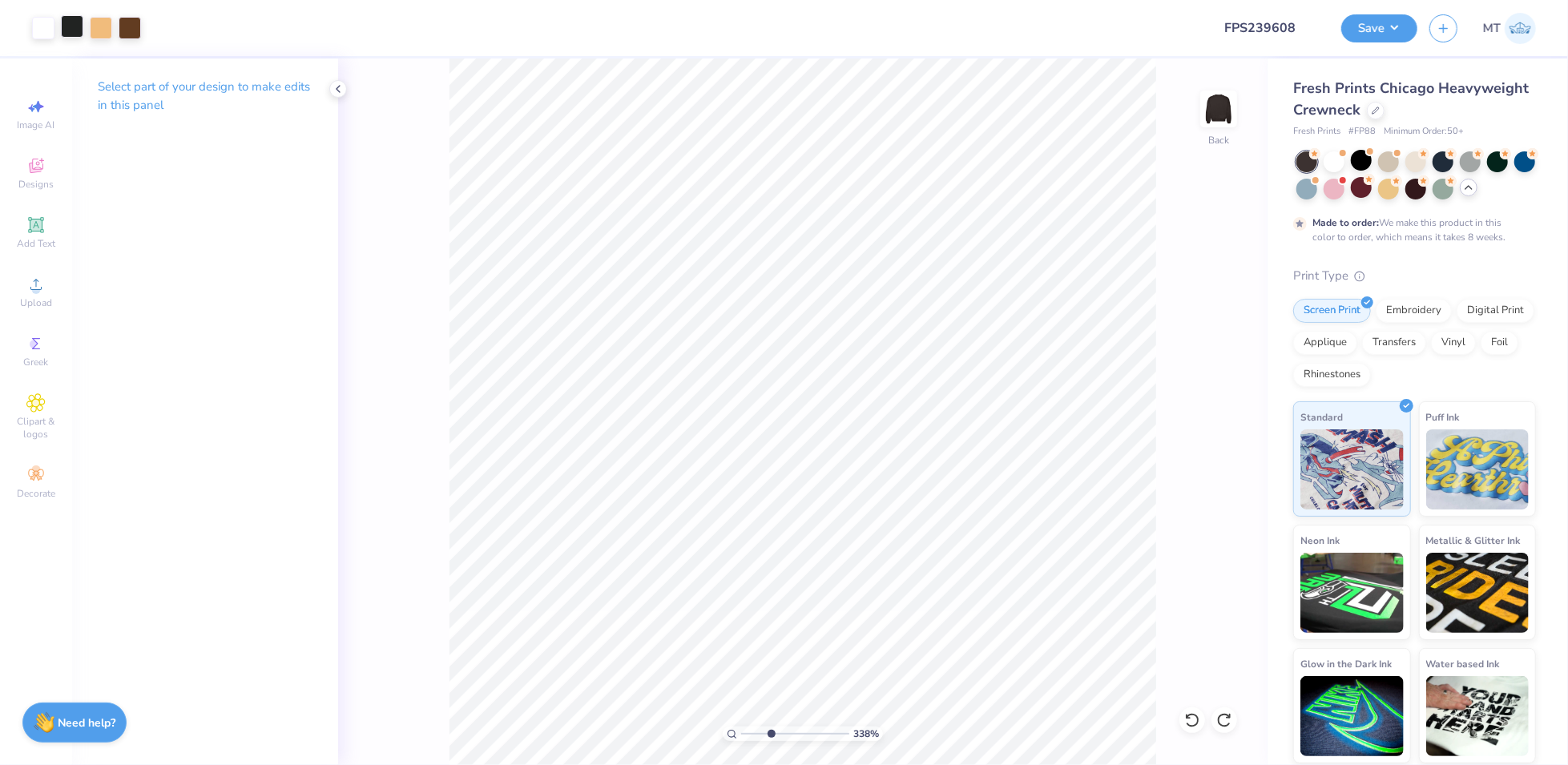
click at [76, 31] on div at bounding box center [71, 26] width 22 height 22
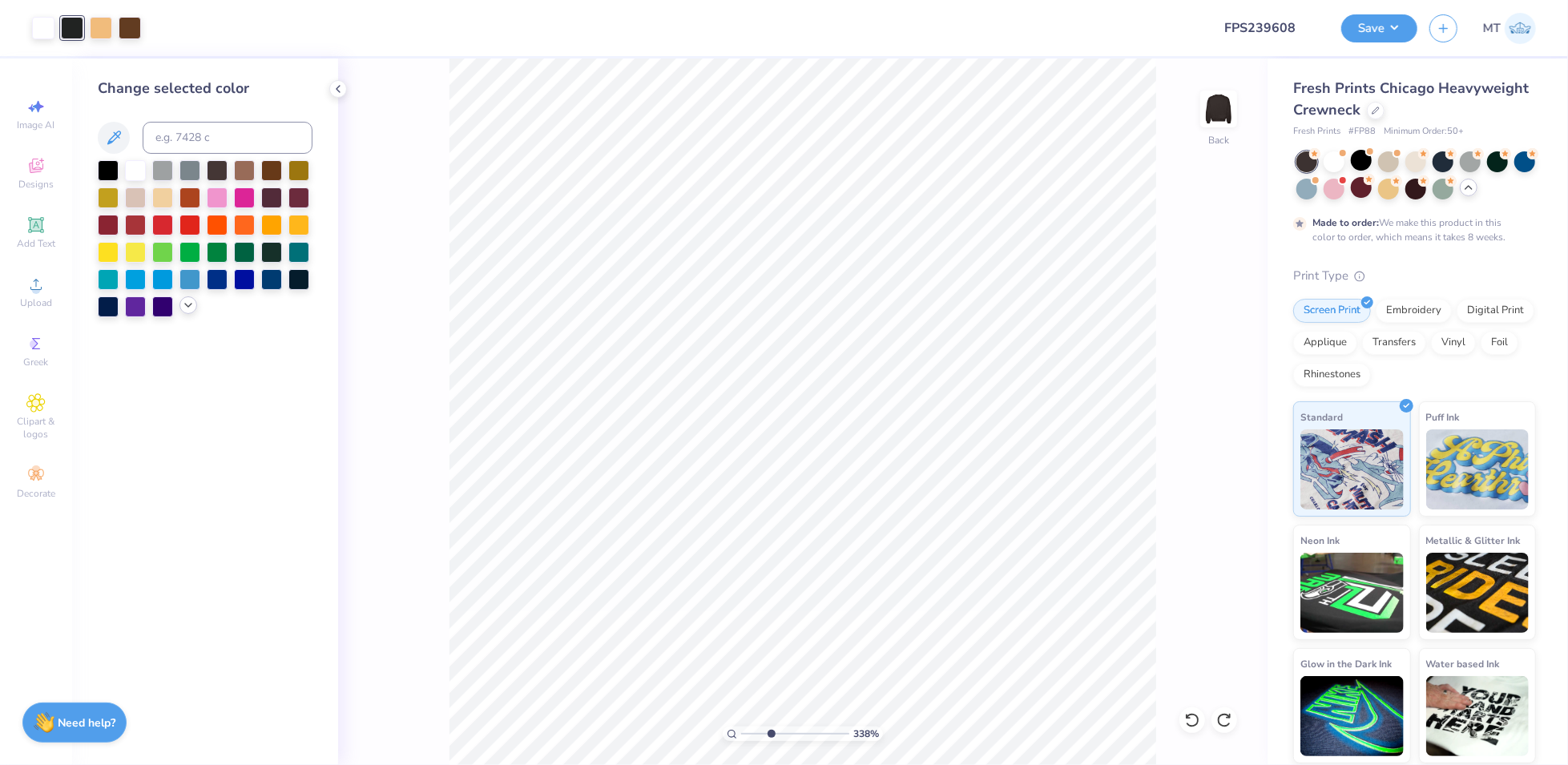
click at [183, 313] on div at bounding box center [205, 239] width 215 height 157
click at [192, 305] on icon at bounding box center [188, 305] width 13 height 13
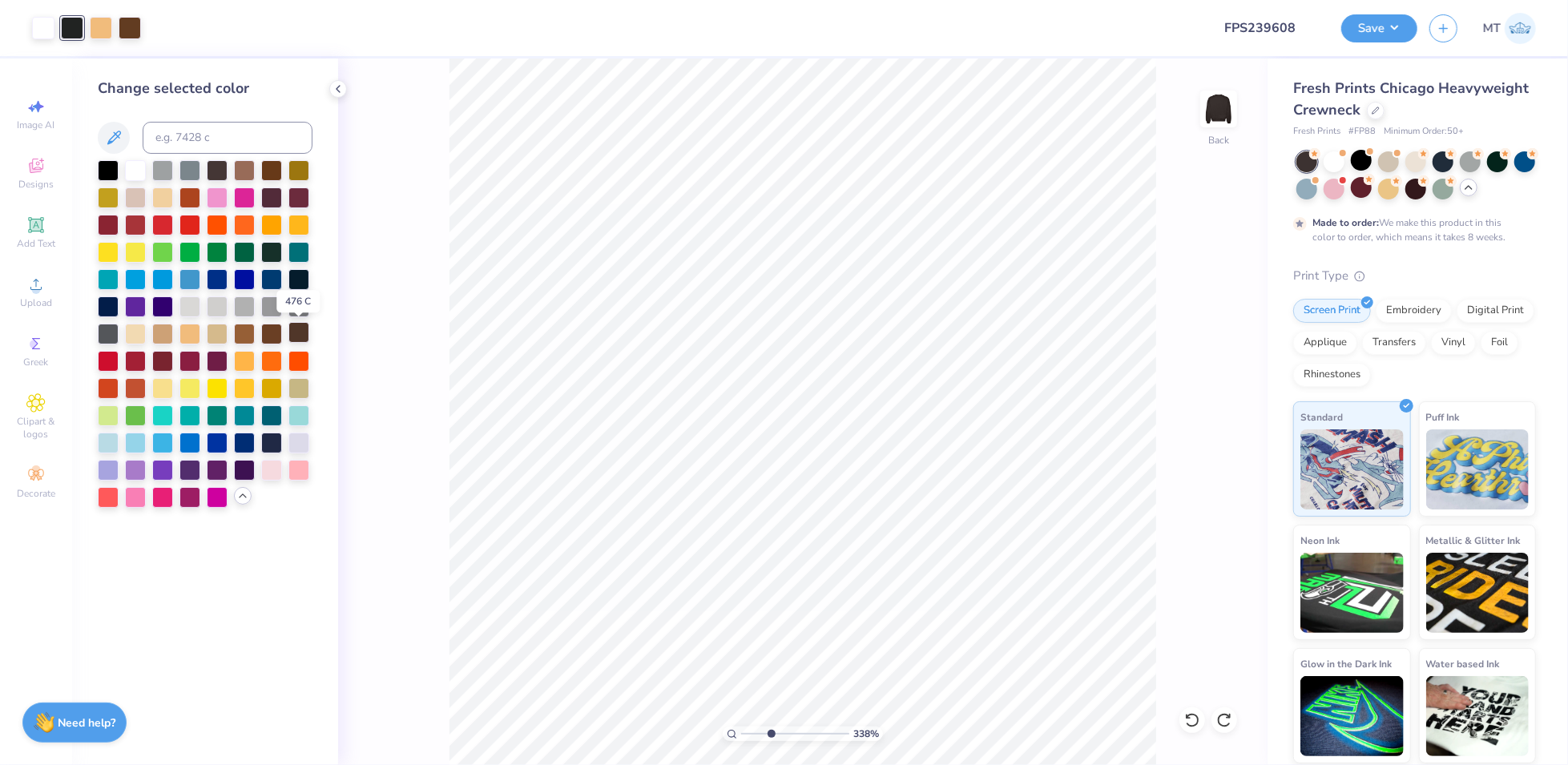
click at [300, 336] on div at bounding box center [299, 333] width 21 height 21
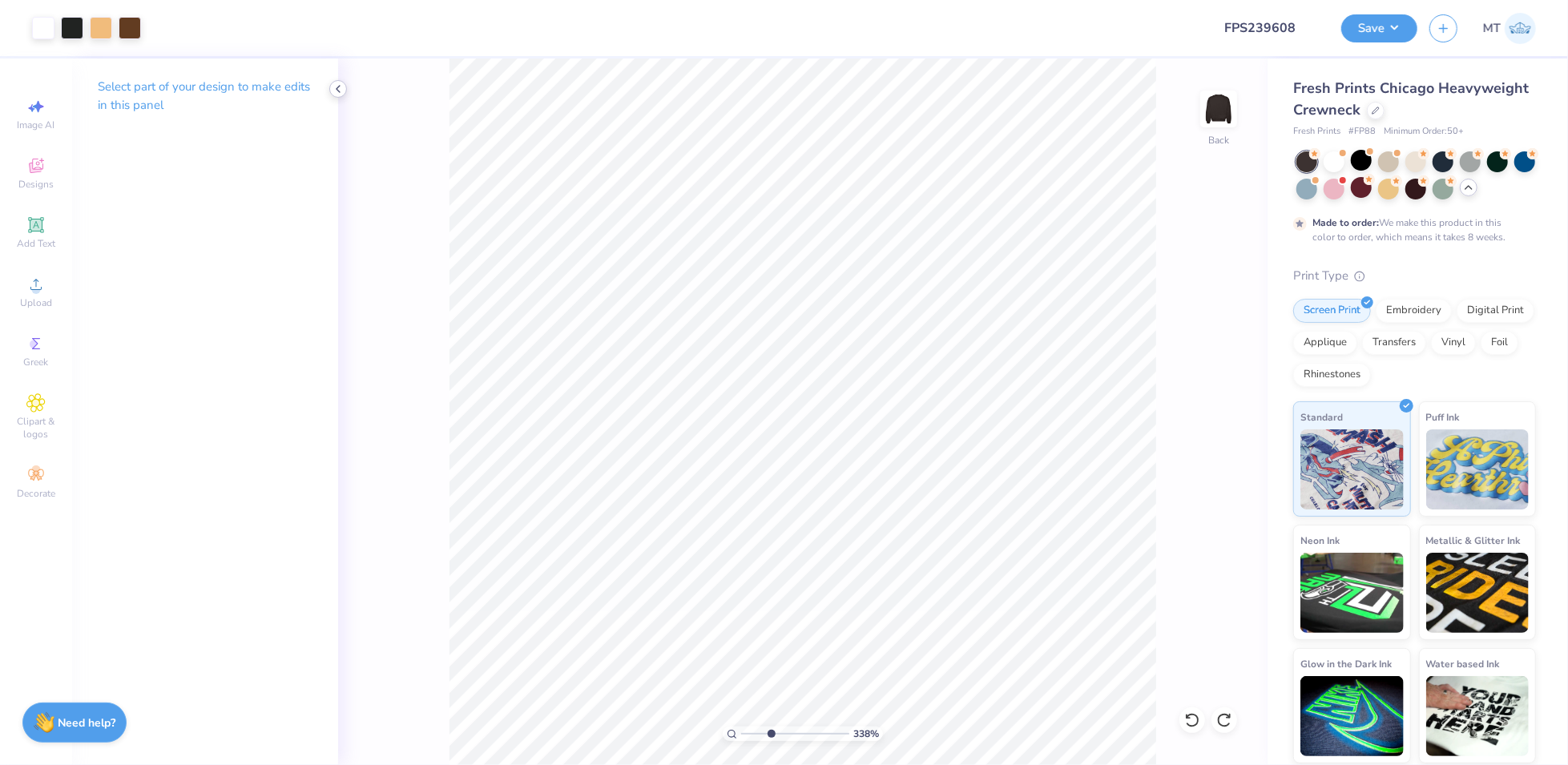
click at [338, 92] on icon at bounding box center [338, 89] width 13 height 13
click at [63, 18] on div at bounding box center [71, 26] width 22 height 22
type input "2.02949380870573"
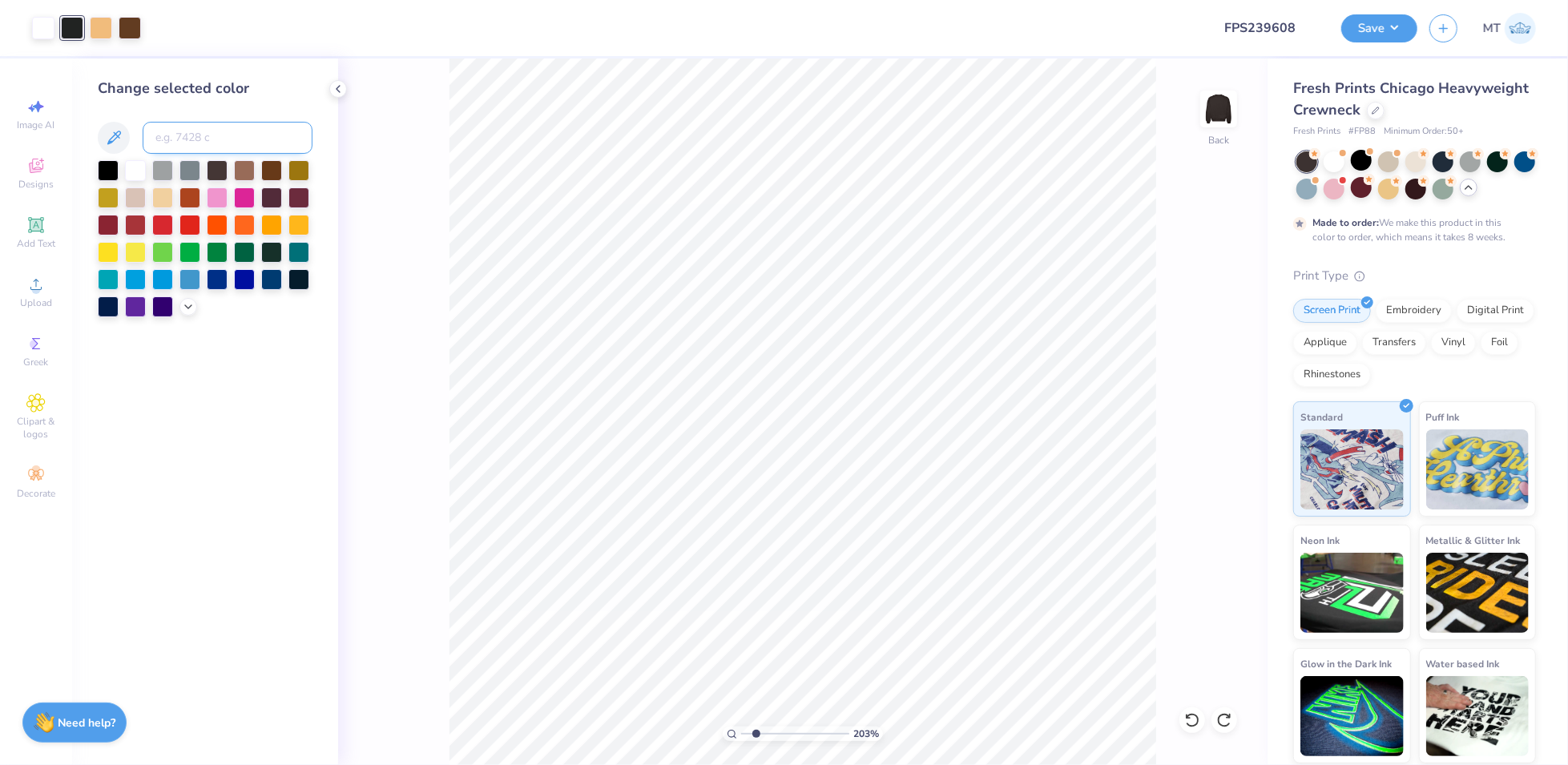
click at [219, 145] on input at bounding box center [227, 137] width 170 height 32
type input "426"
click at [336, 92] on icon at bounding box center [338, 89] width 13 height 13
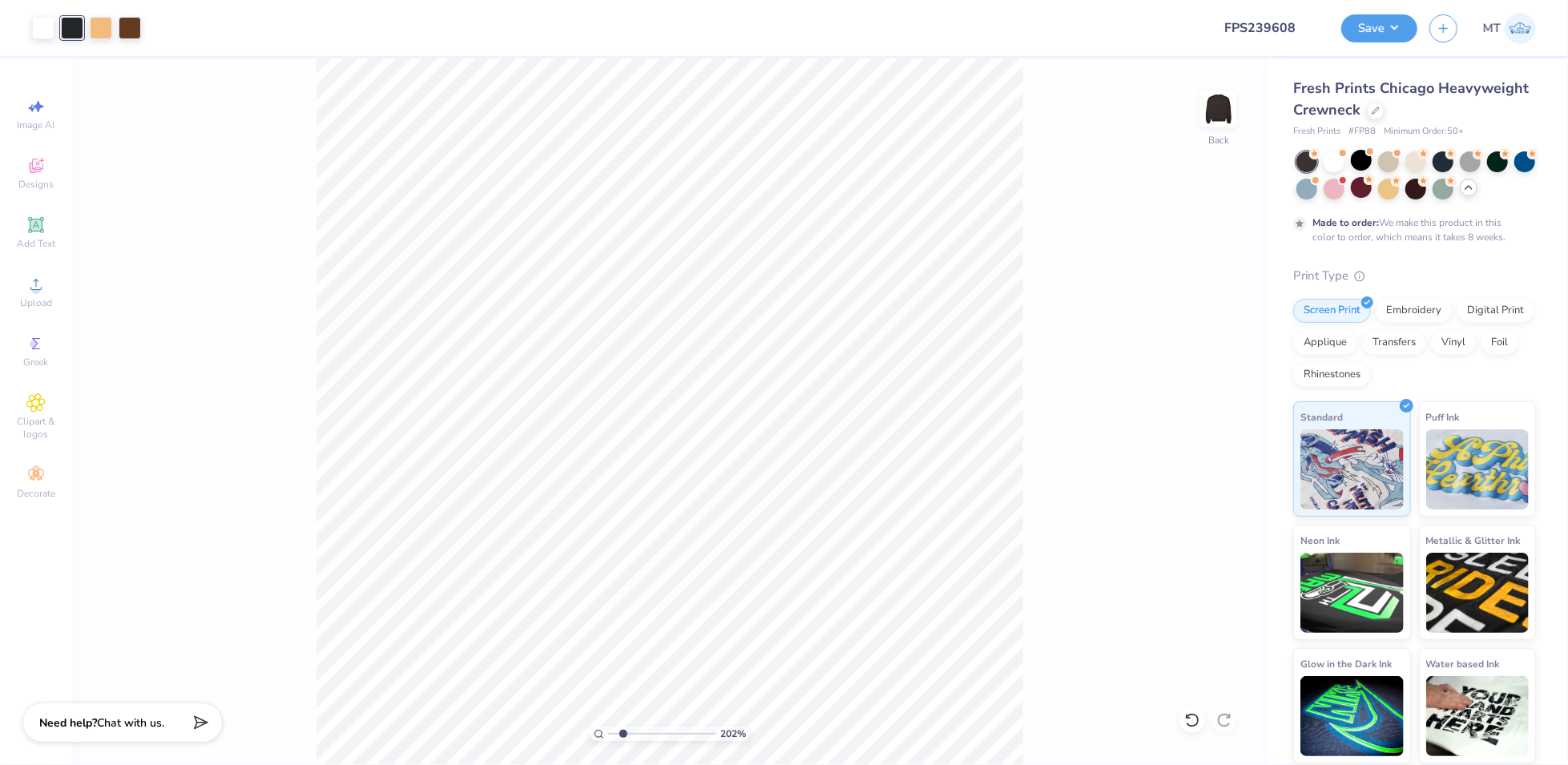
click at [76, 32] on div at bounding box center [71, 27] width 22 height 22
type input "2.02088476929249"
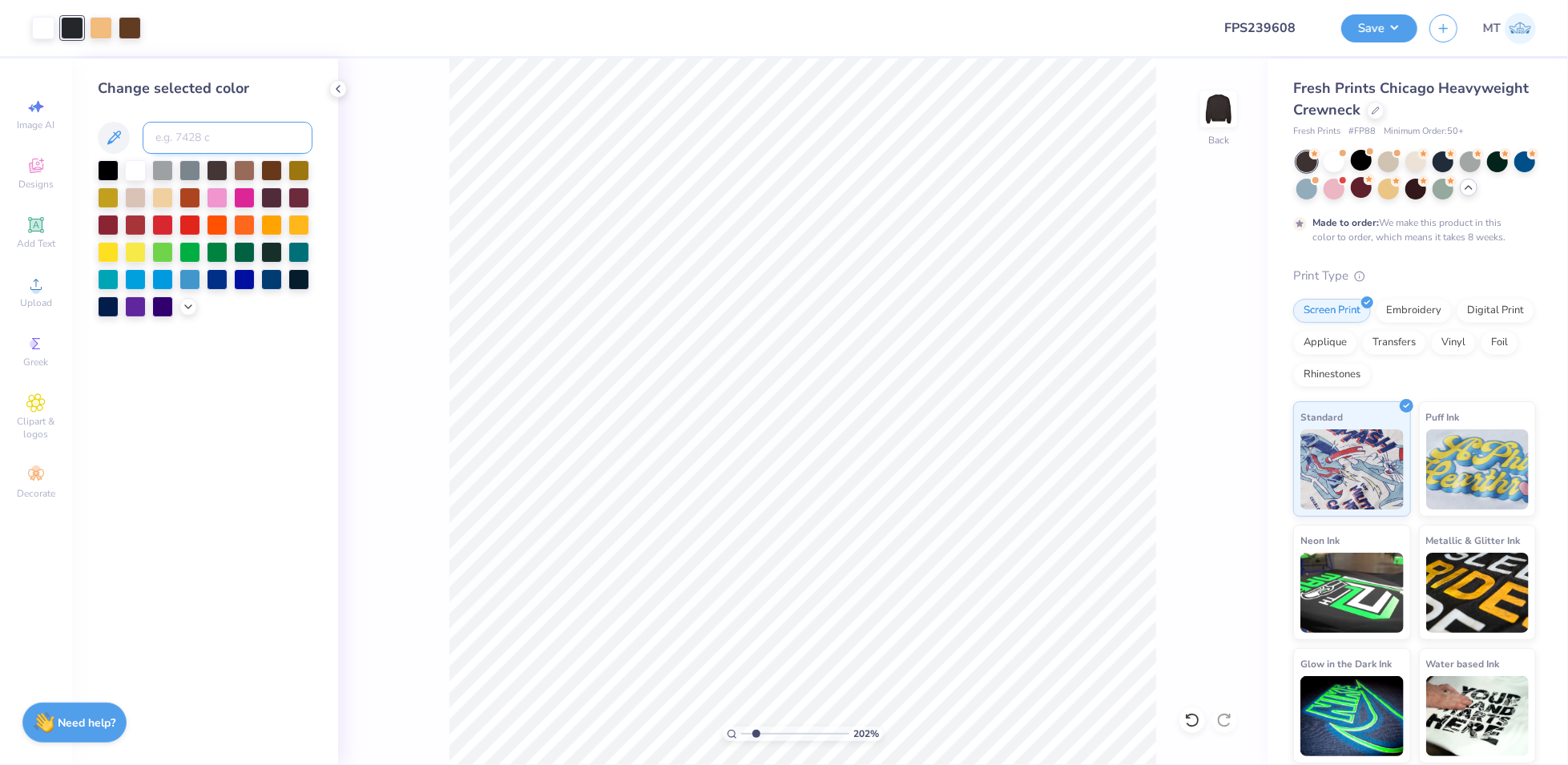
click at [162, 135] on input at bounding box center [227, 137] width 170 height 32
type input "440"
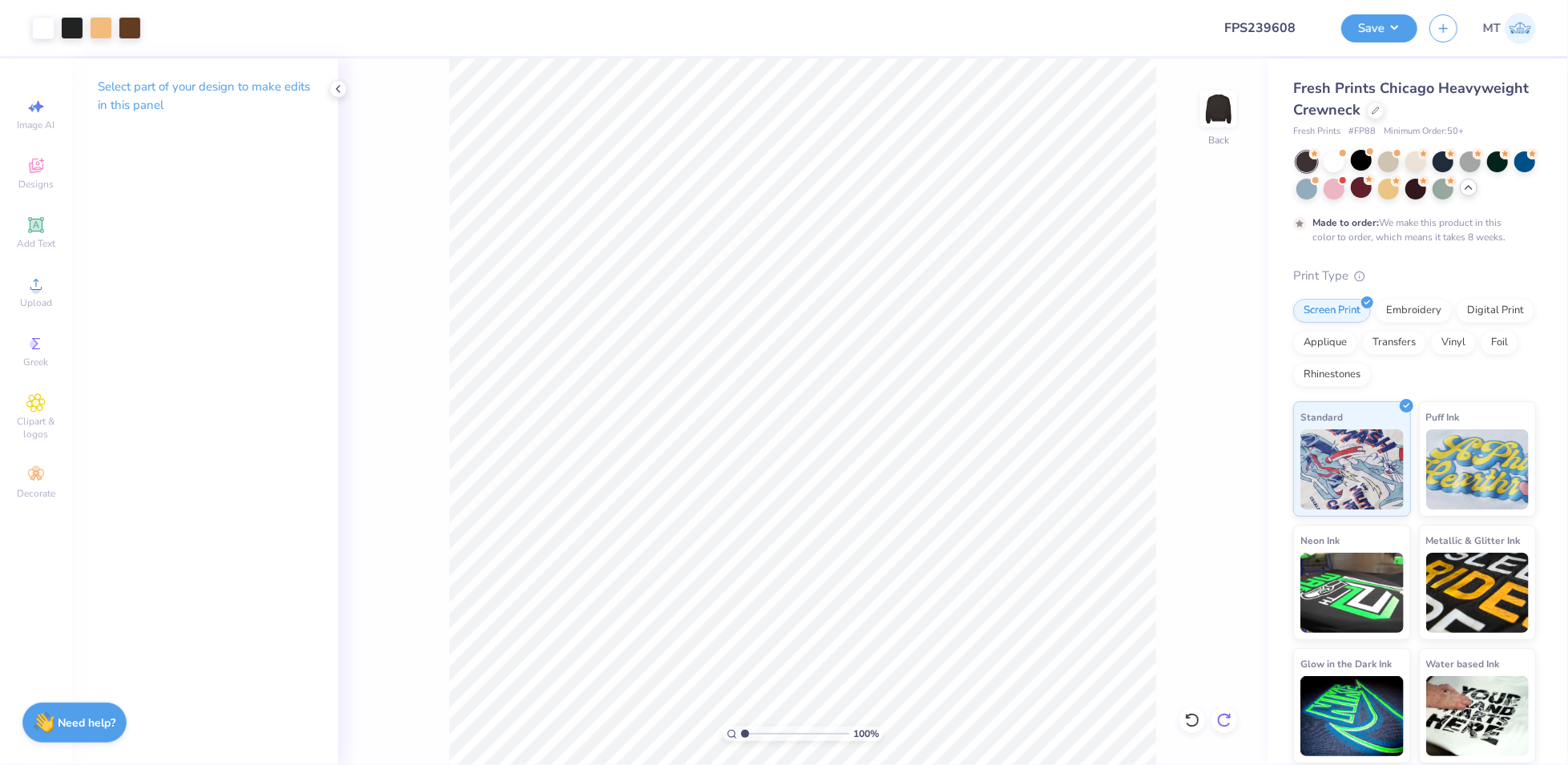
click at [1227, 717] on icon at bounding box center [1224, 720] width 16 height 16
click at [1402, 39] on button "Save" at bounding box center [1379, 26] width 76 height 28
type input "1.03544476366015"
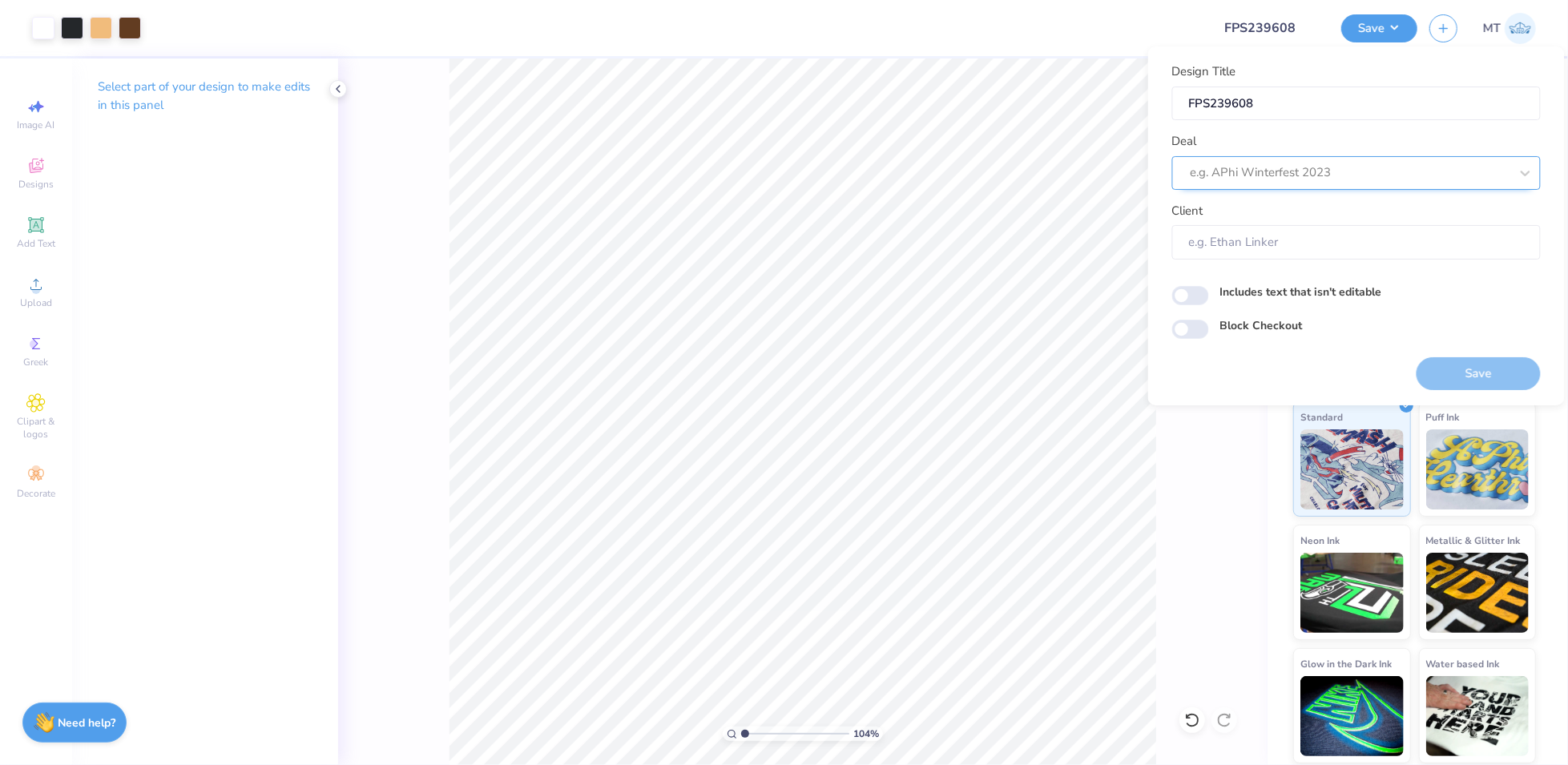
click at [1342, 163] on div at bounding box center [1350, 173] width 319 height 22
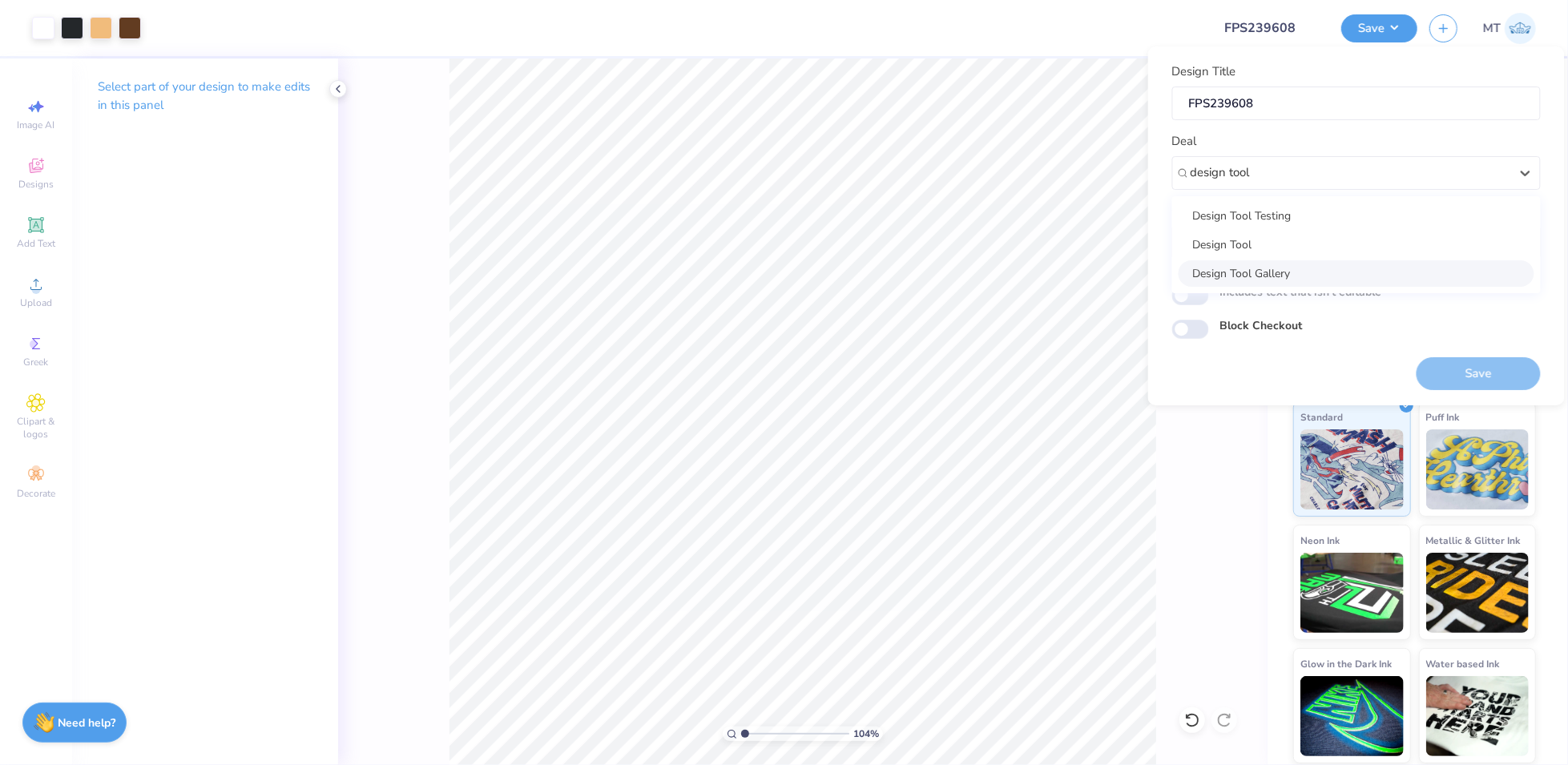
click at [1413, 262] on div "Design Tool Gallery" at bounding box center [1356, 274] width 355 height 26
type input "design tool"
type input "1.03544476366015"
type input "Design Tool Gallery User"
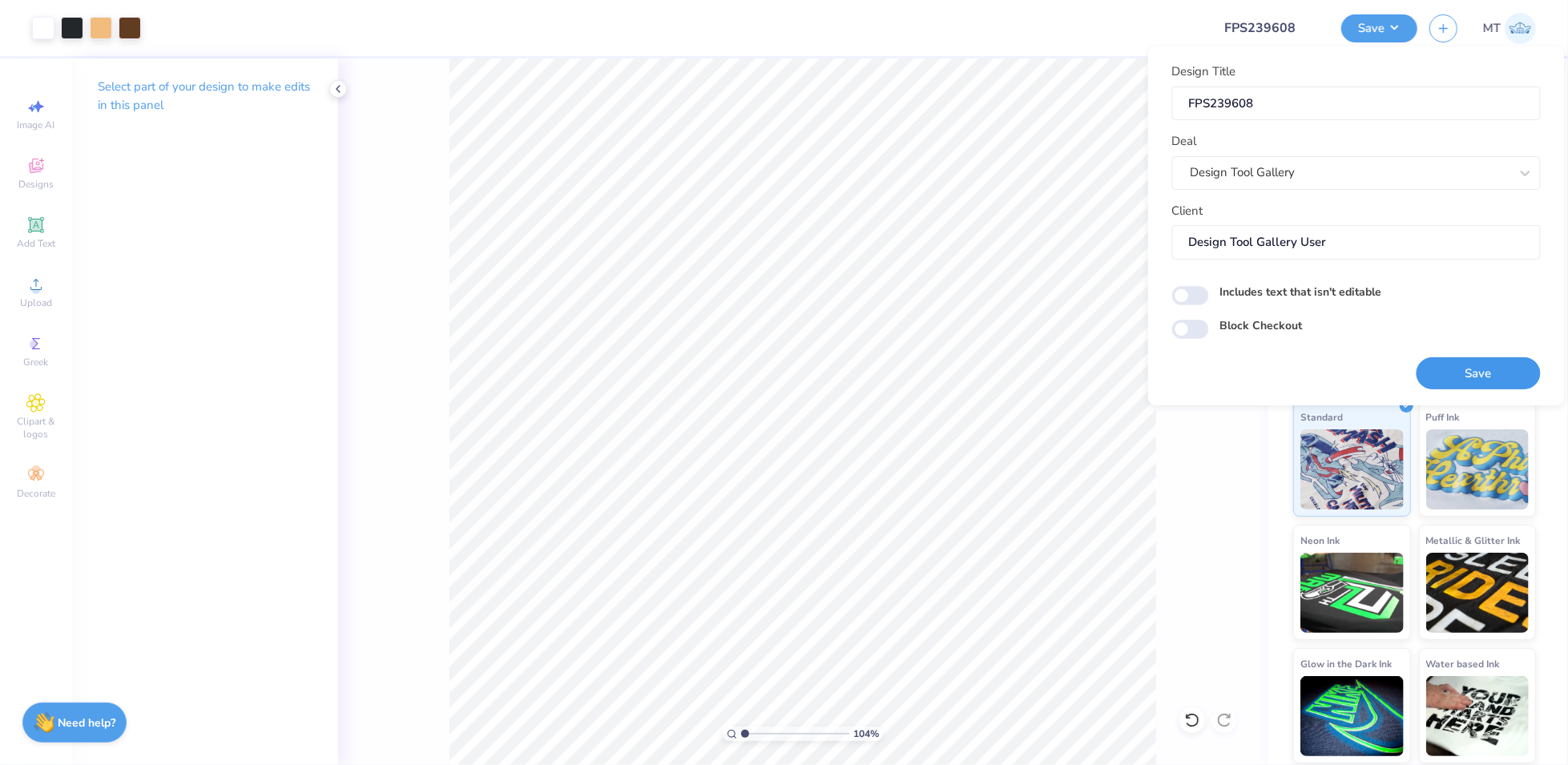
click at [1470, 368] on button "Save" at bounding box center [1478, 373] width 124 height 33
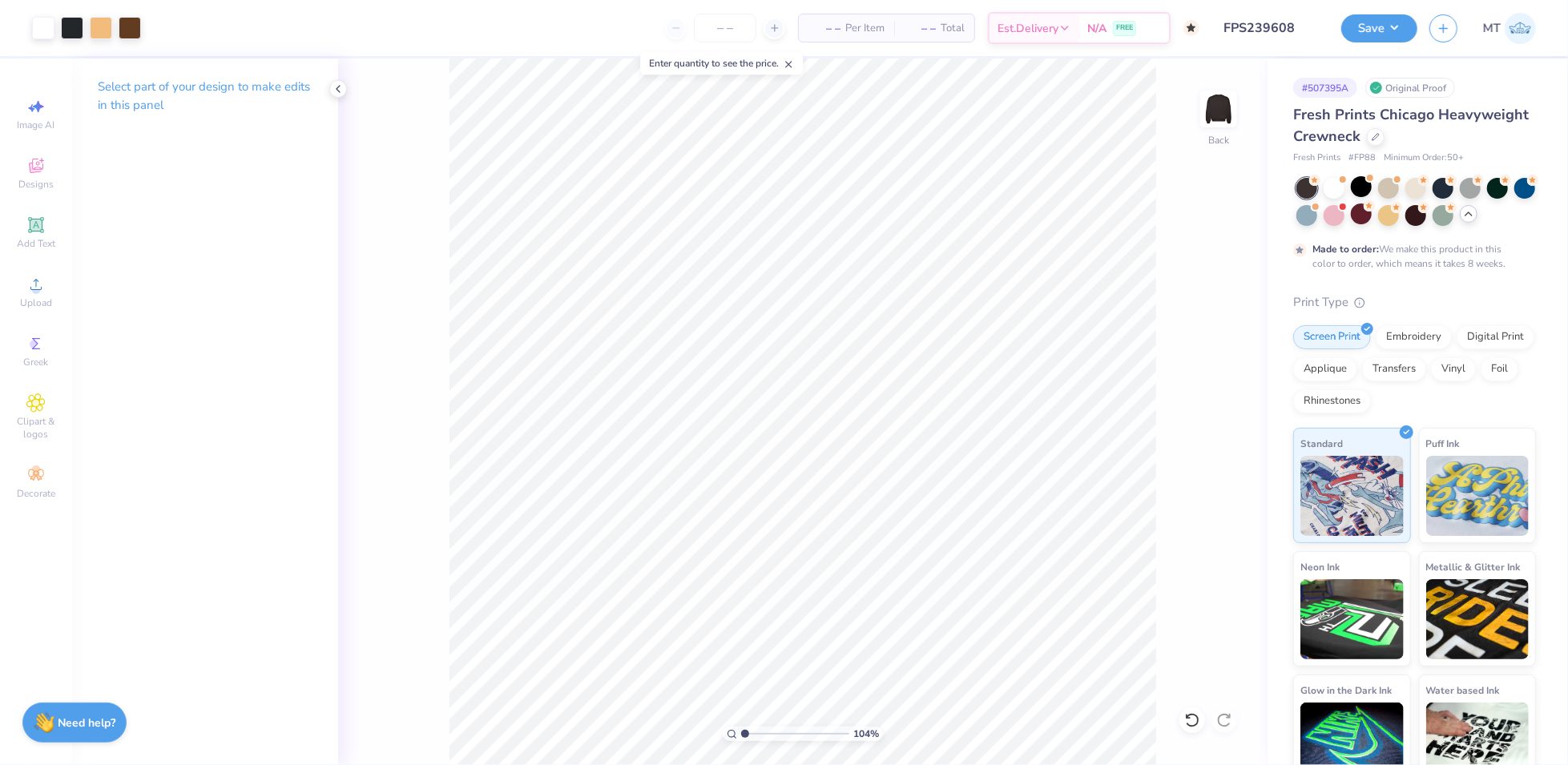
click at [1471, 214] on polyline at bounding box center [1468, 214] width 6 height 4
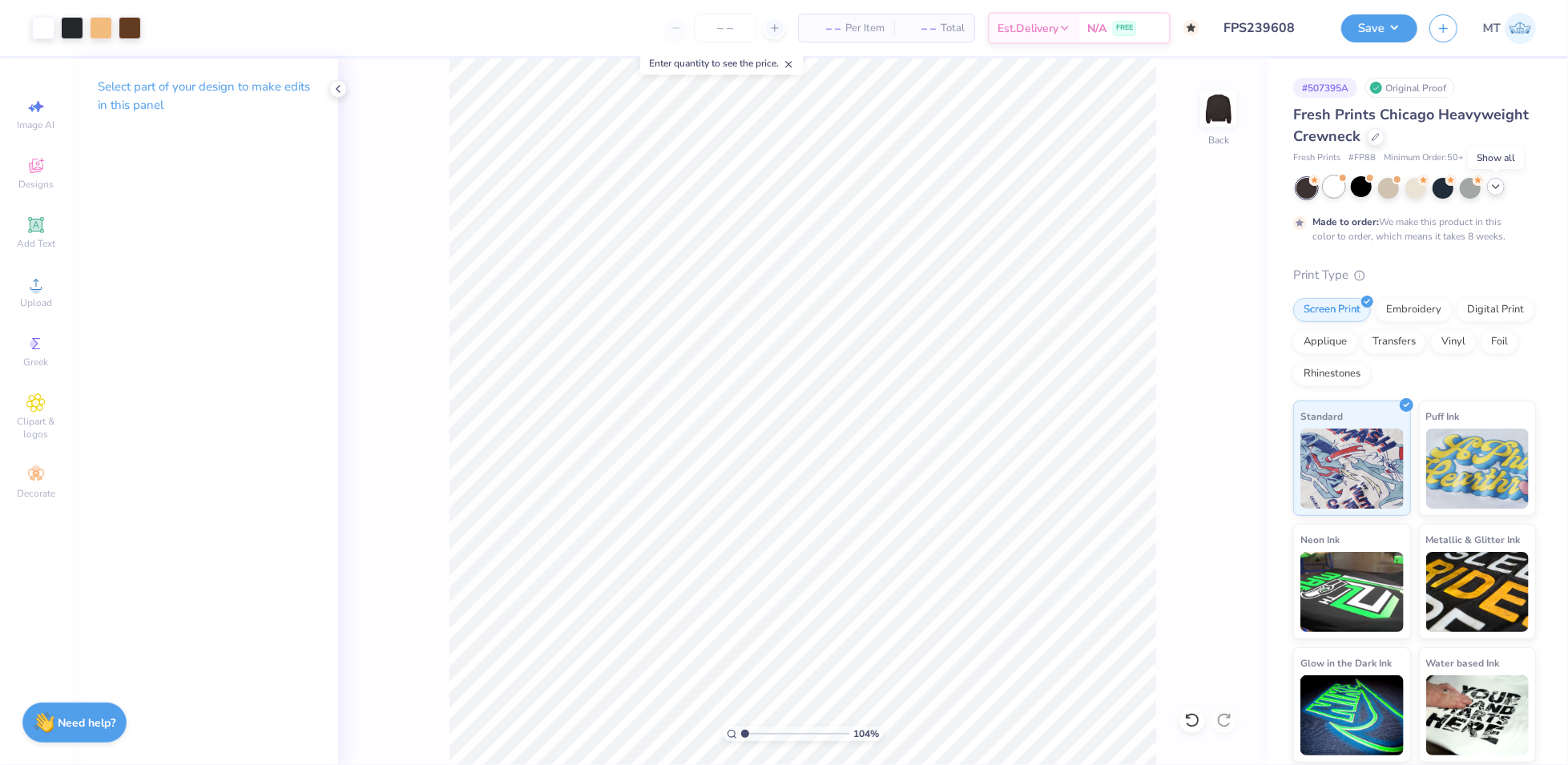
click at [1337, 192] on div at bounding box center [1334, 187] width 21 height 21
type input "1.03544476366015"
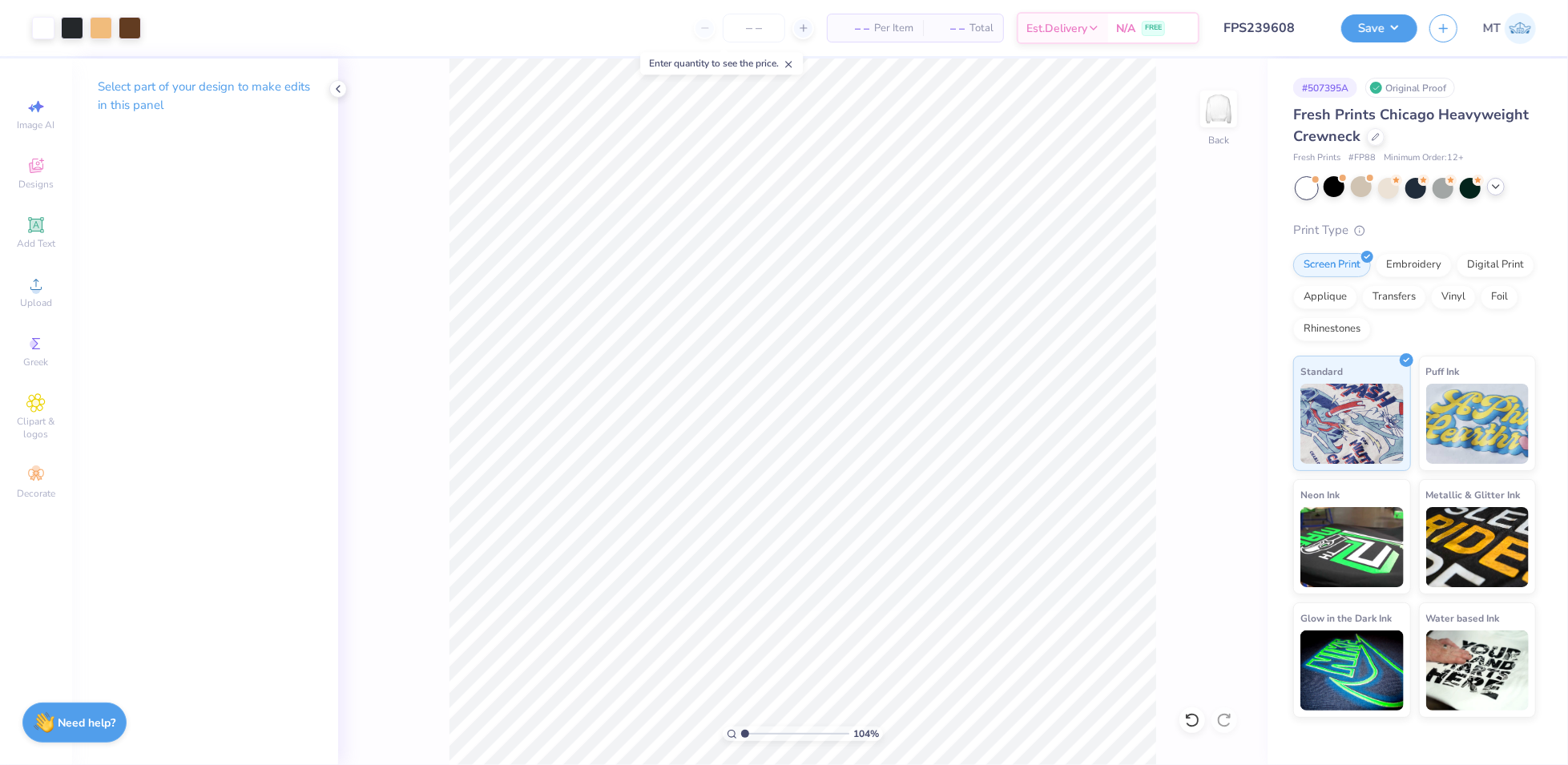
type textarea "x"
type input "1.03544476366015"
type textarea "x"
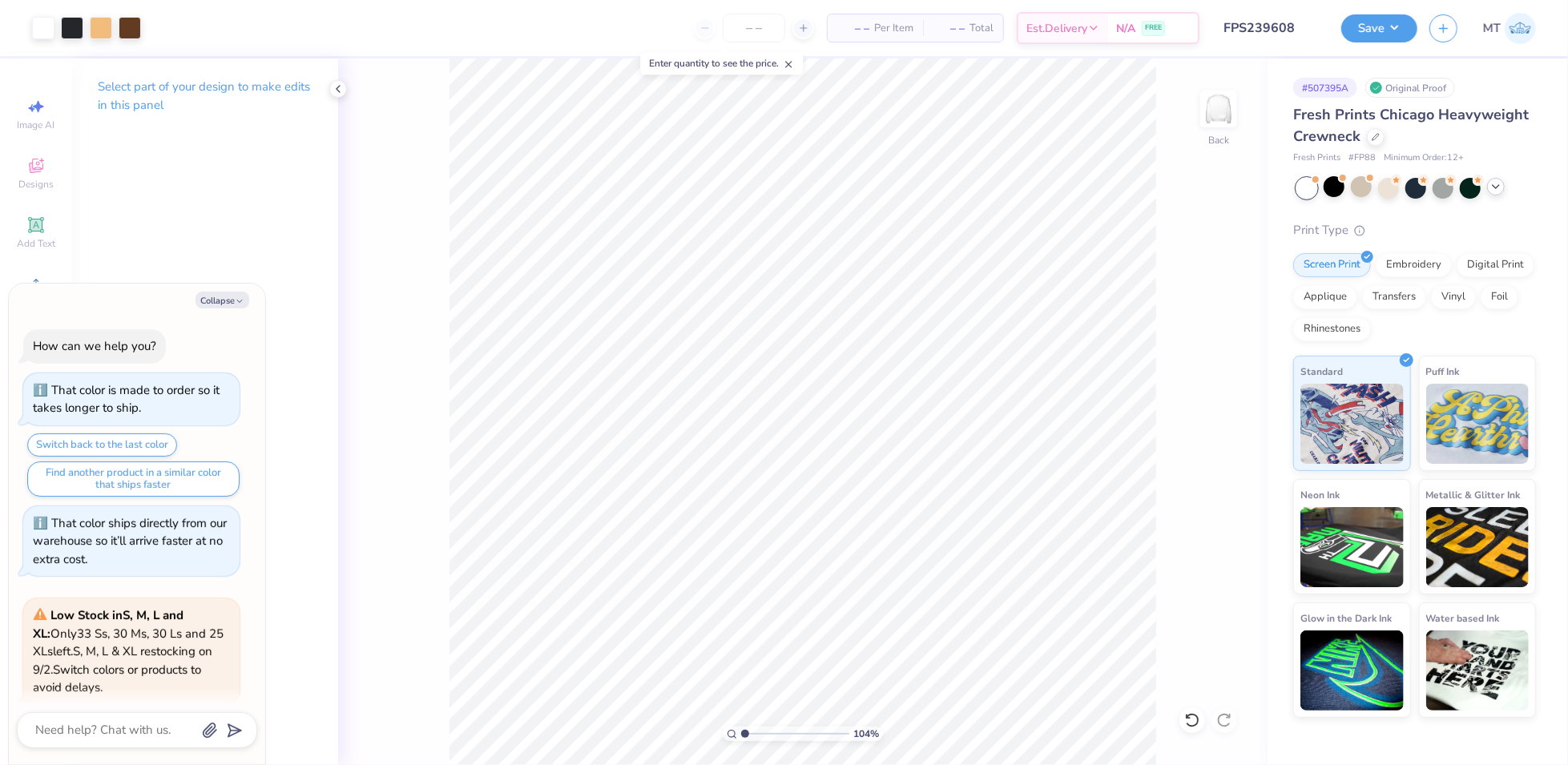
scroll to position [523, 0]
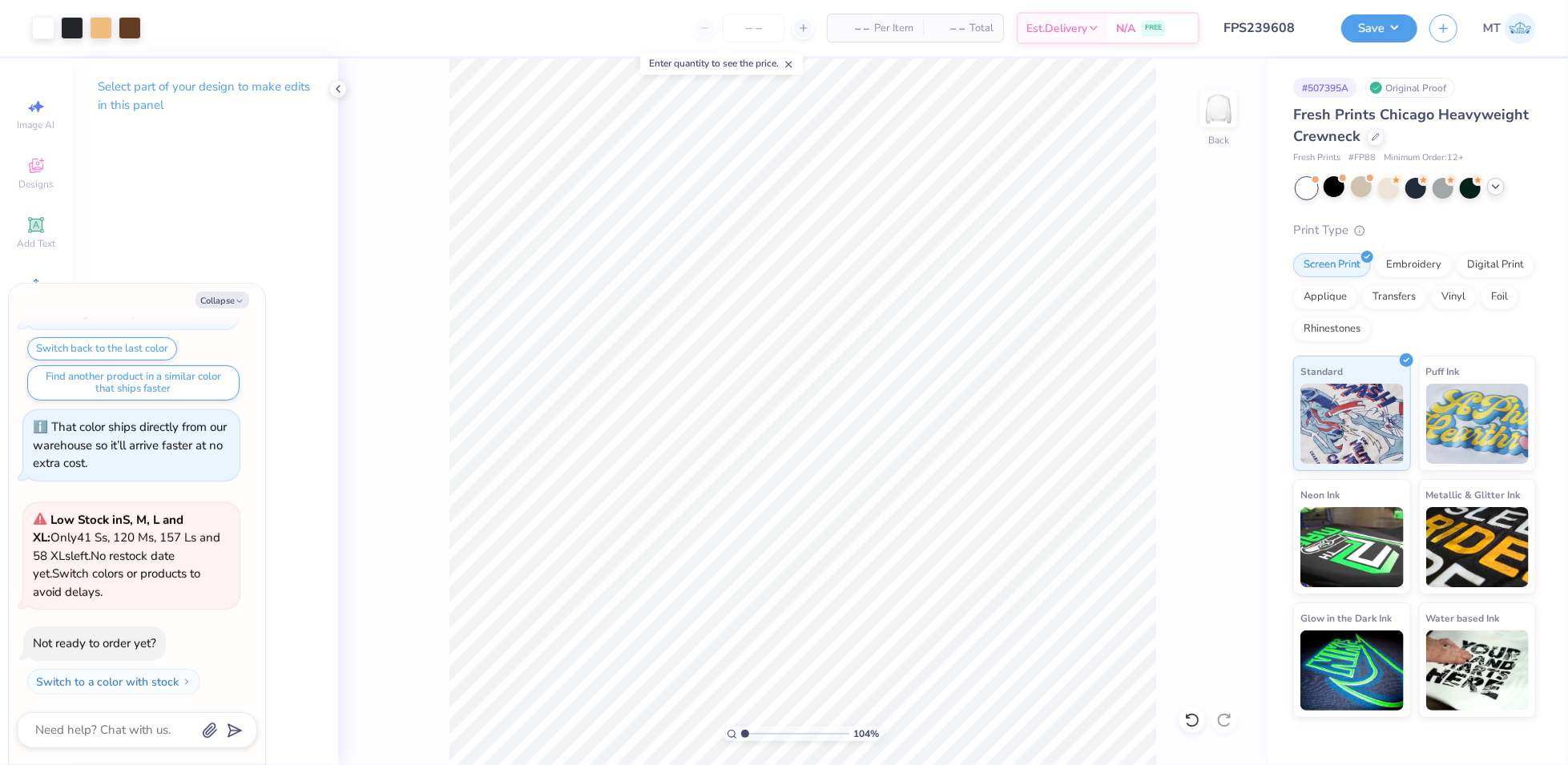
type input "1.03544476366015"
type textarea "x"
click at [40, 29] on div at bounding box center [42, 26] width 22 height 22
type input "1.03544476366015"
type textarea "x"
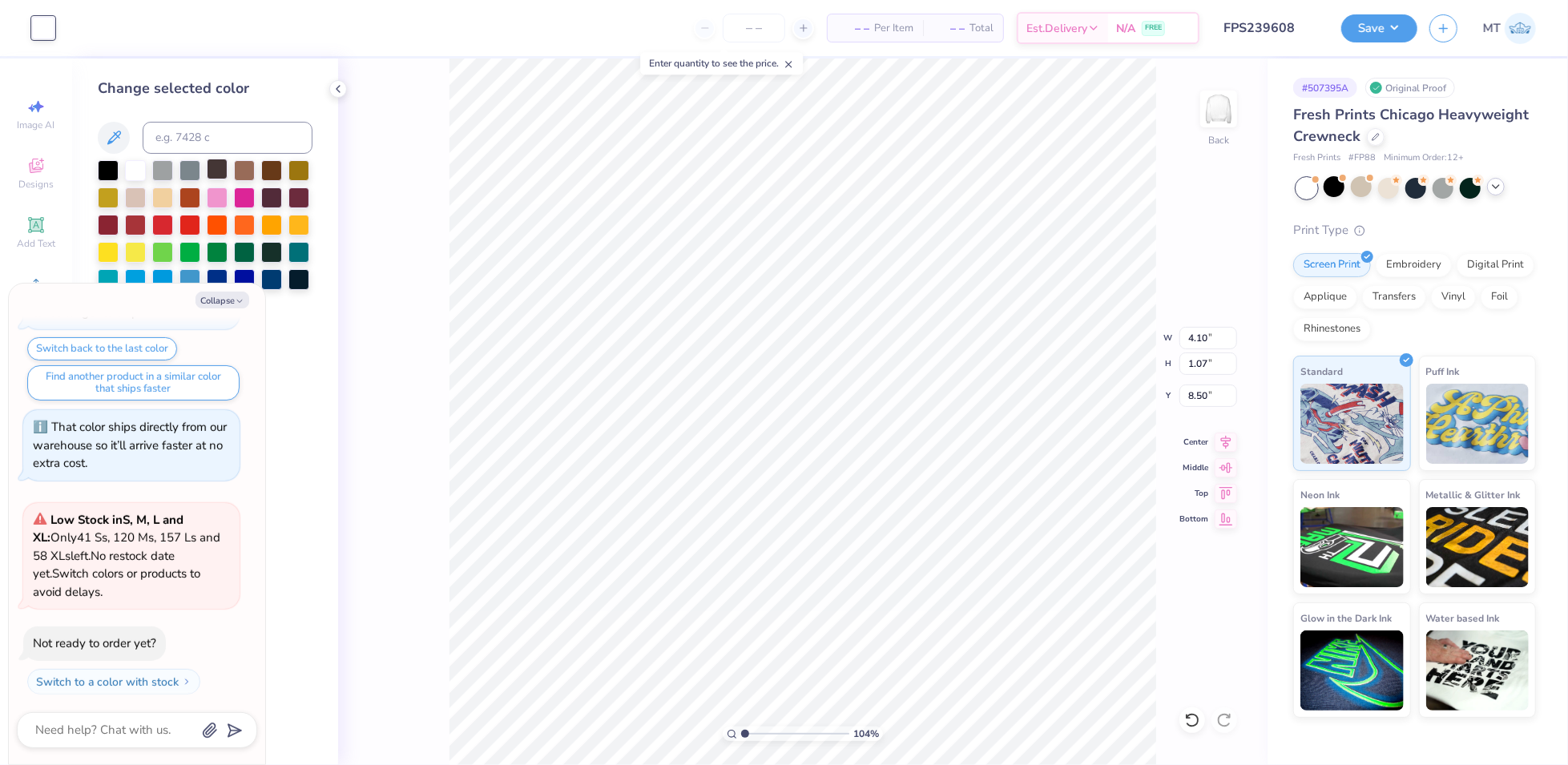
click at [219, 172] on div at bounding box center [217, 169] width 21 height 21
type input "1.03544476366015"
type textarea "x"
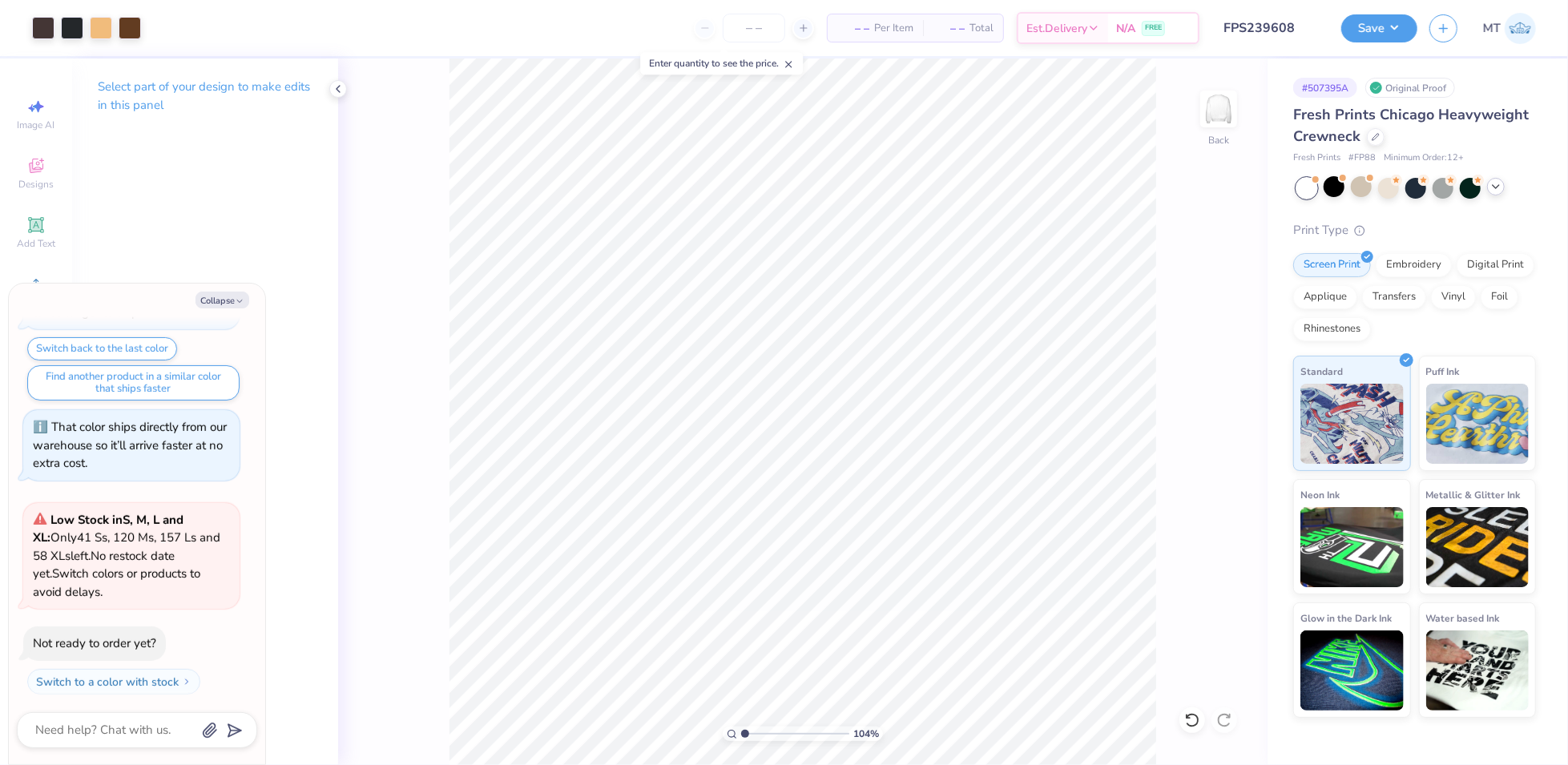
type input "1.03544476366015"
click at [230, 306] on button "Collapse" at bounding box center [222, 299] width 54 height 17
type textarea "x"
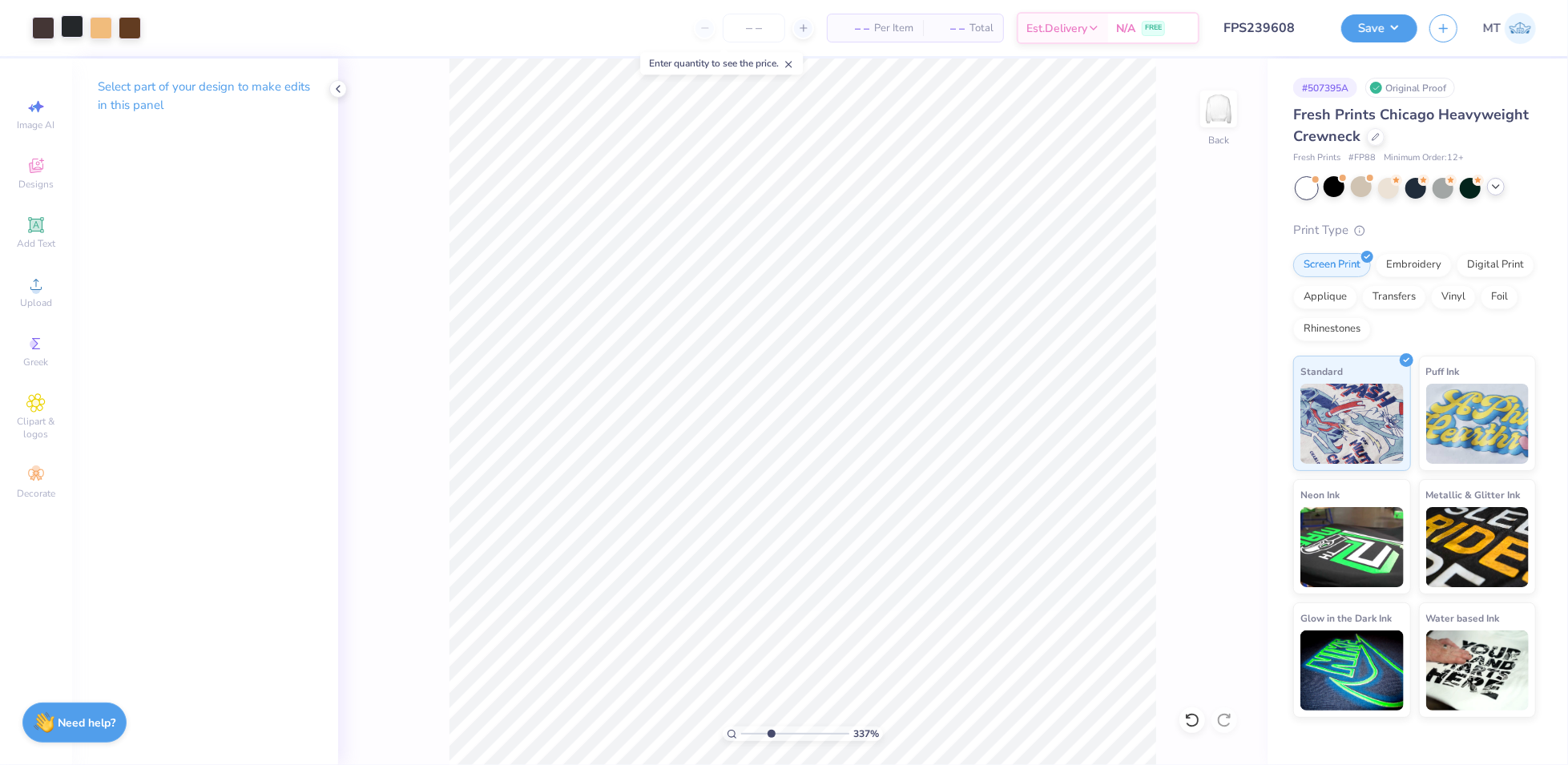
click at [70, 23] on div at bounding box center [71, 26] width 22 height 22
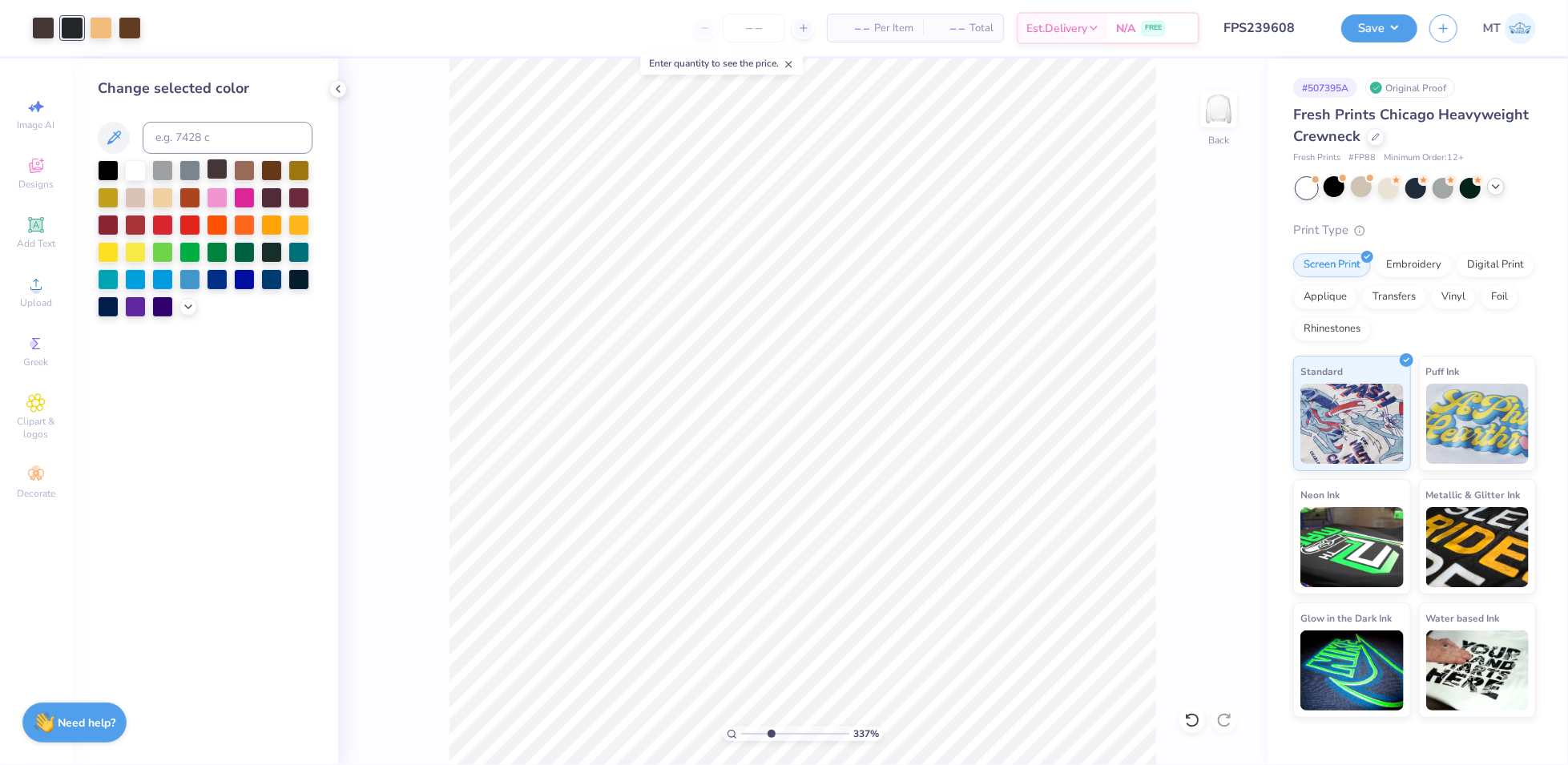
click at [212, 169] on div at bounding box center [217, 169] width 21 height 21
click at [192, 307] on icon at bounding box center [188, 305] width 13 height 13
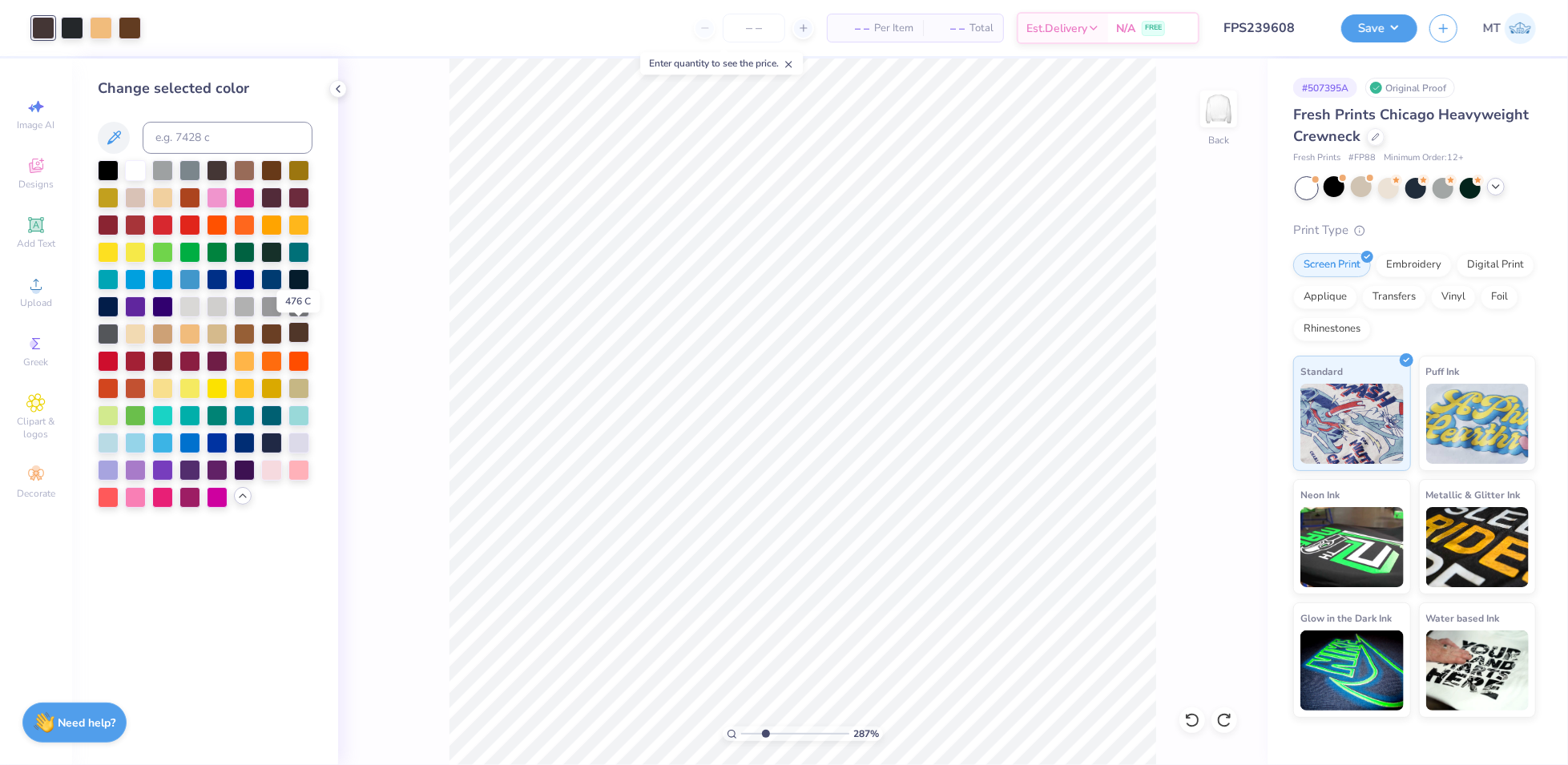
click at [297, 333] on div at bounding box center [299, 333] width 21 height 21
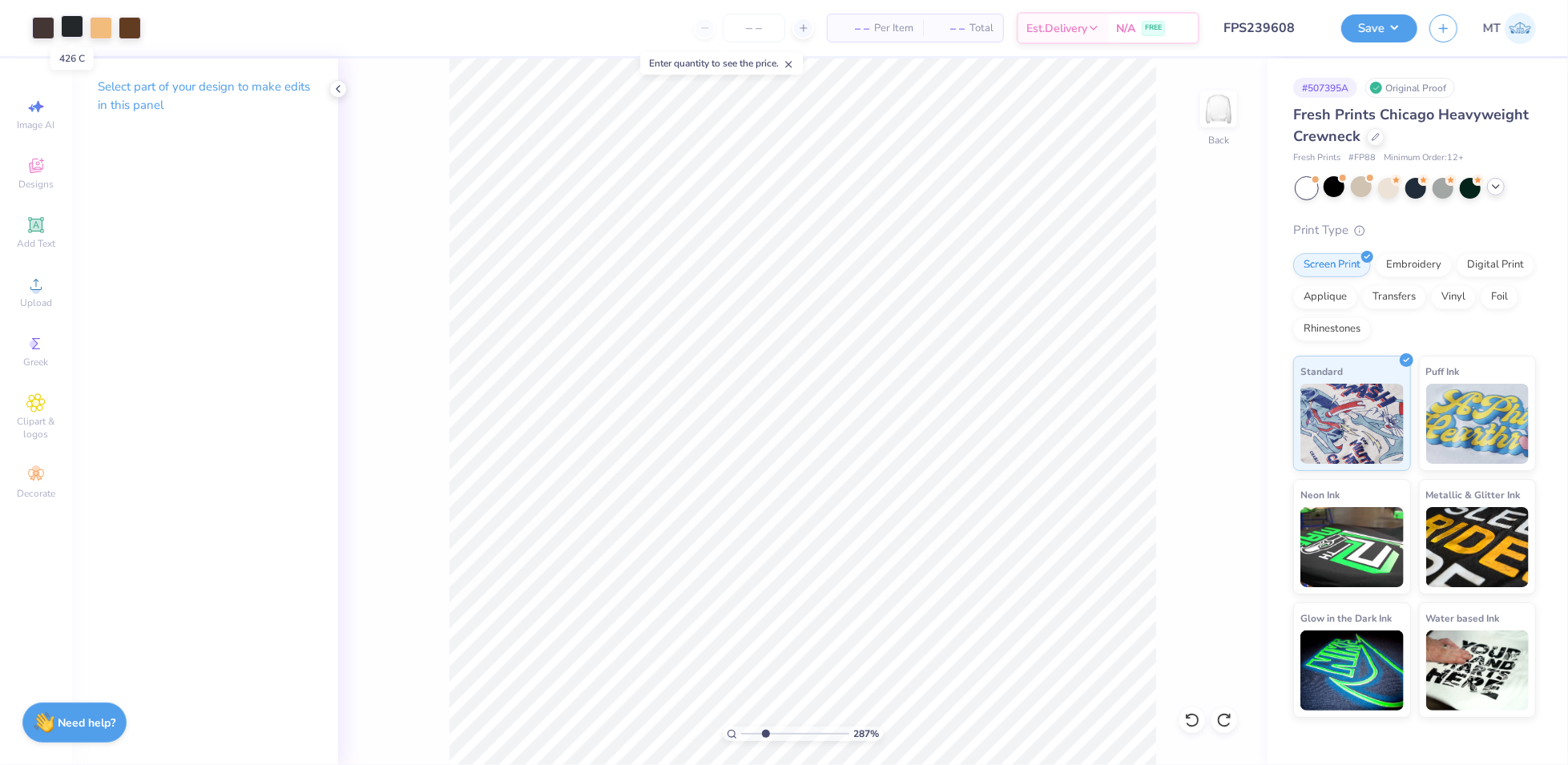
click at [69, 28] on div at bounding box center [71, 26] width 22 height 22
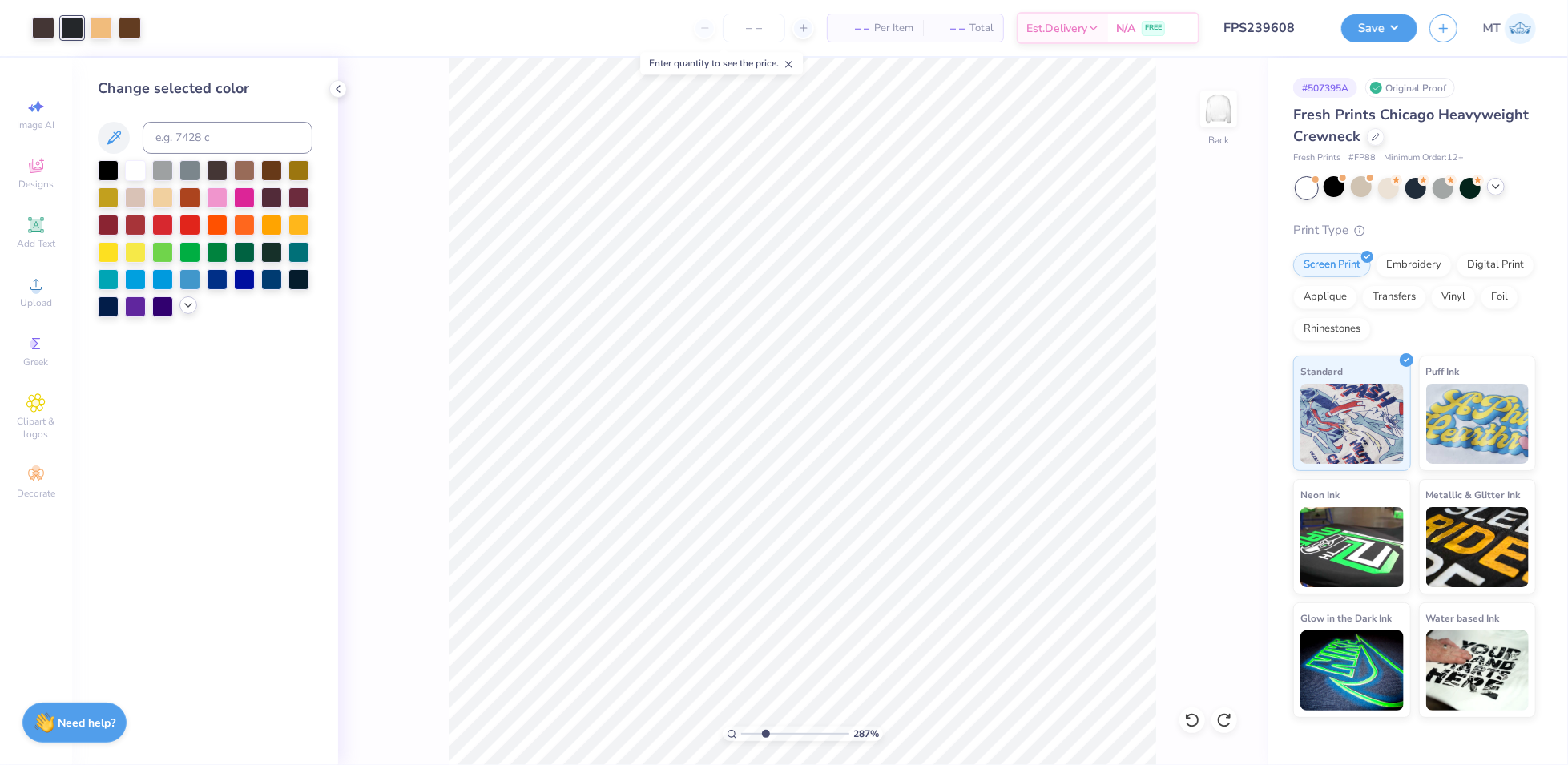
click at [186, 306] on icon at bounding box center [188, 305] width 13 height 13
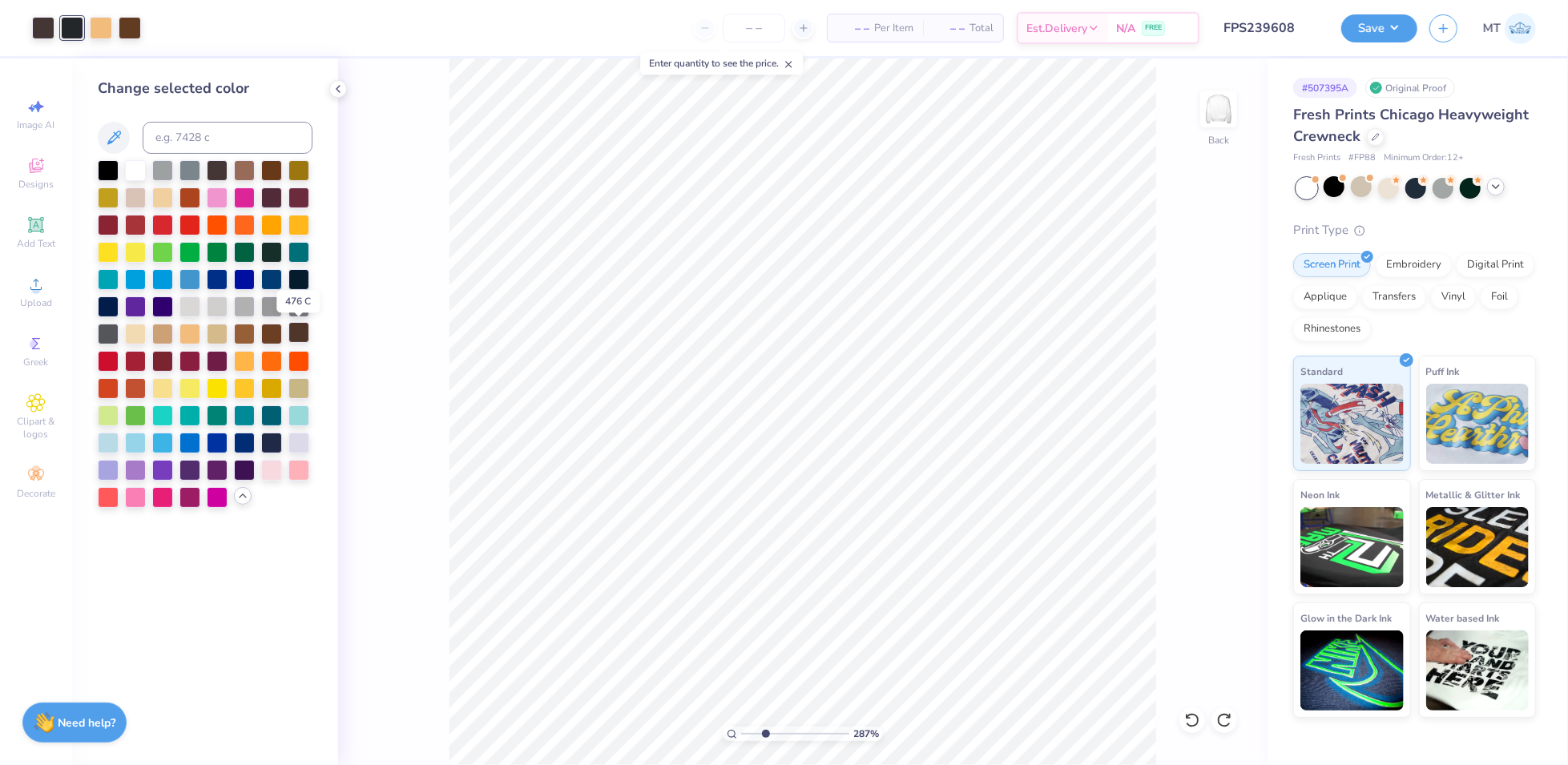
click at [294, 333] on div at bounding box center [299, 333] width 21 height 21
type input "1"
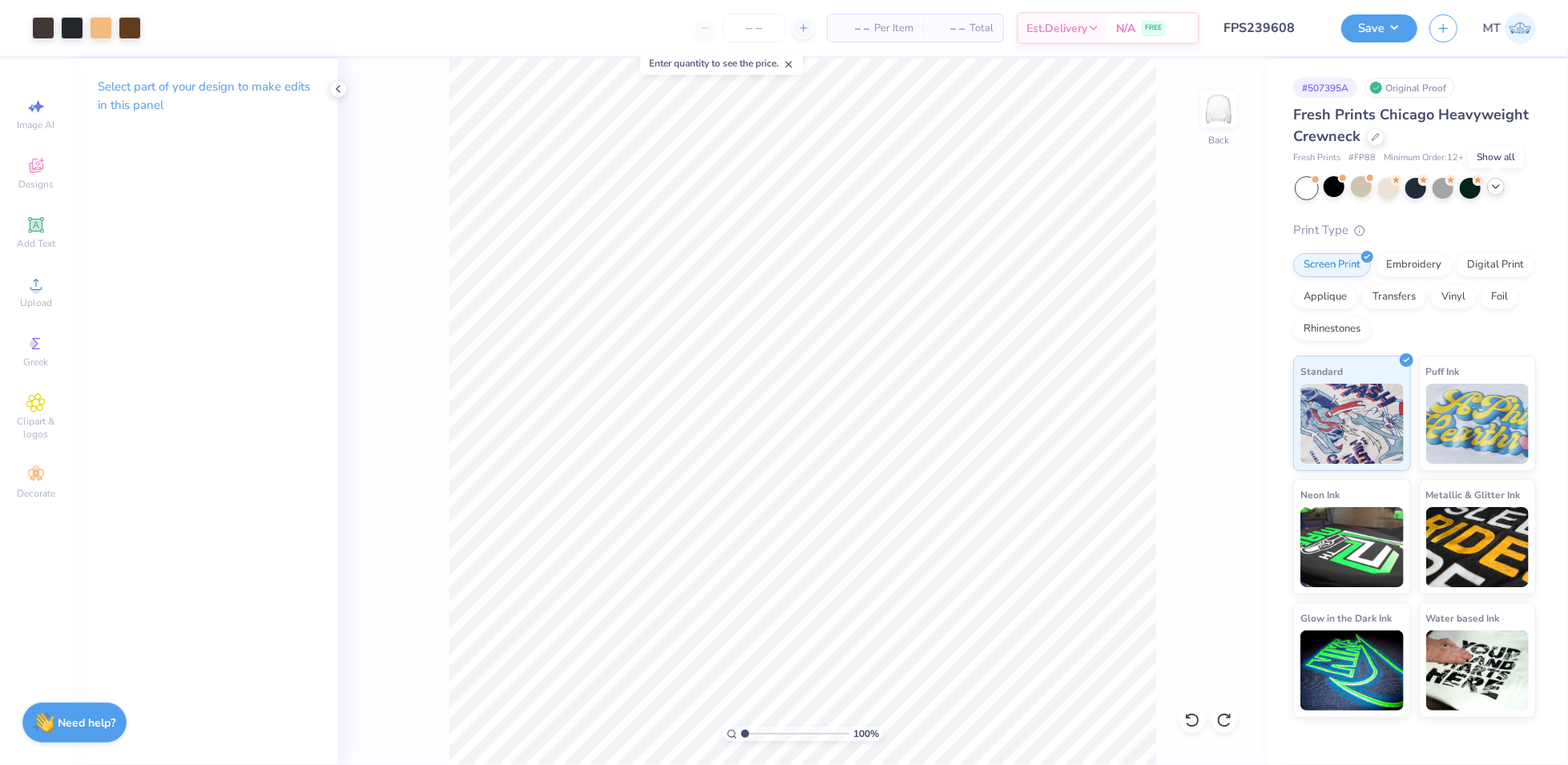
click at [1497, 188] on icon at bounding box center [1495, 187] width 13 height 13
